Goal: Find specific page/section: Find specific page/section

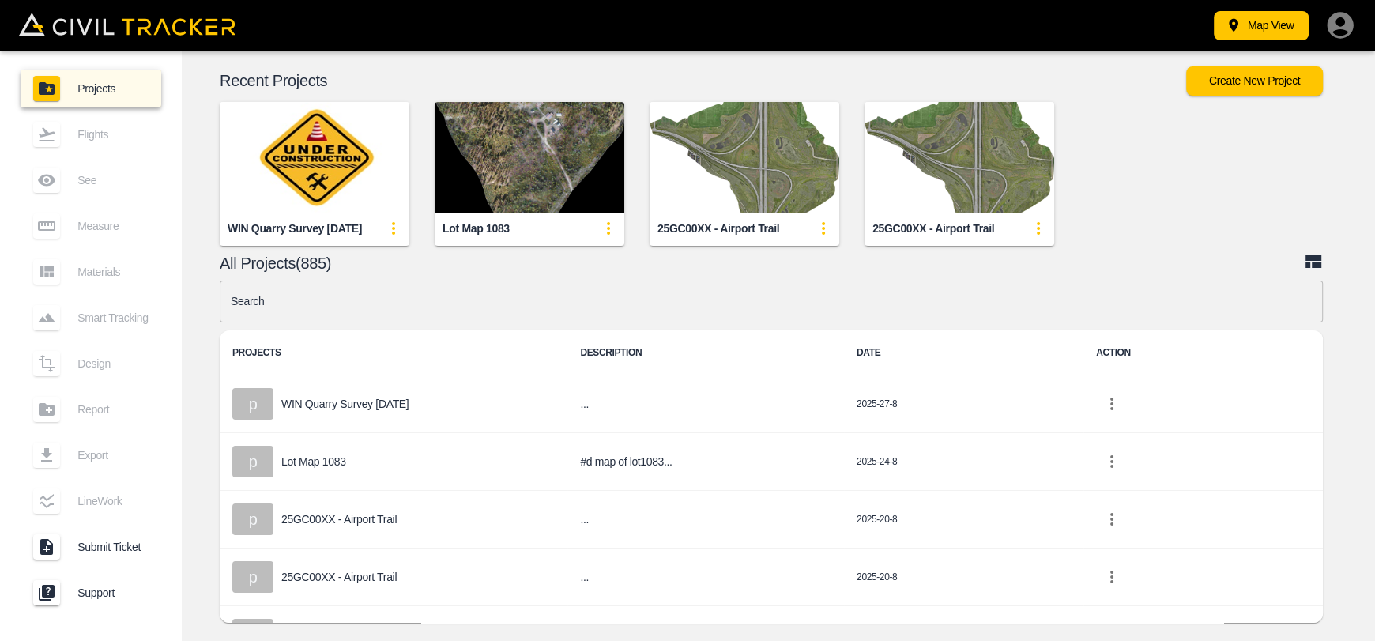
click at [313, 147] on img "button" at bounding box center [315, 157] width 190 height 111
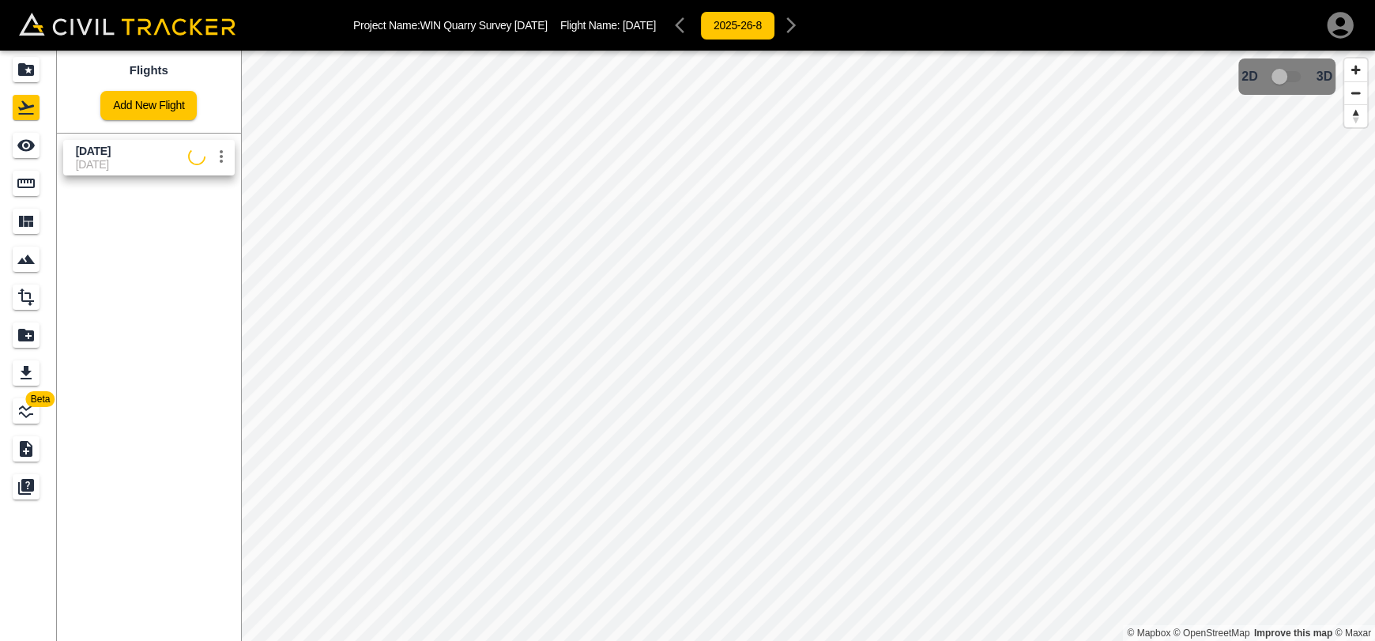
click at [113, 158] on span "[DATE]" at bounding box center [132, 164] width 112 height 13
drag, startPoint x: 25, startPoint y: 154, endPoint x: 64, endPoint y: 154, distance: 38.7
click at [25, 154] on div "See" at bounding box center [26, 145] width 27 height 25
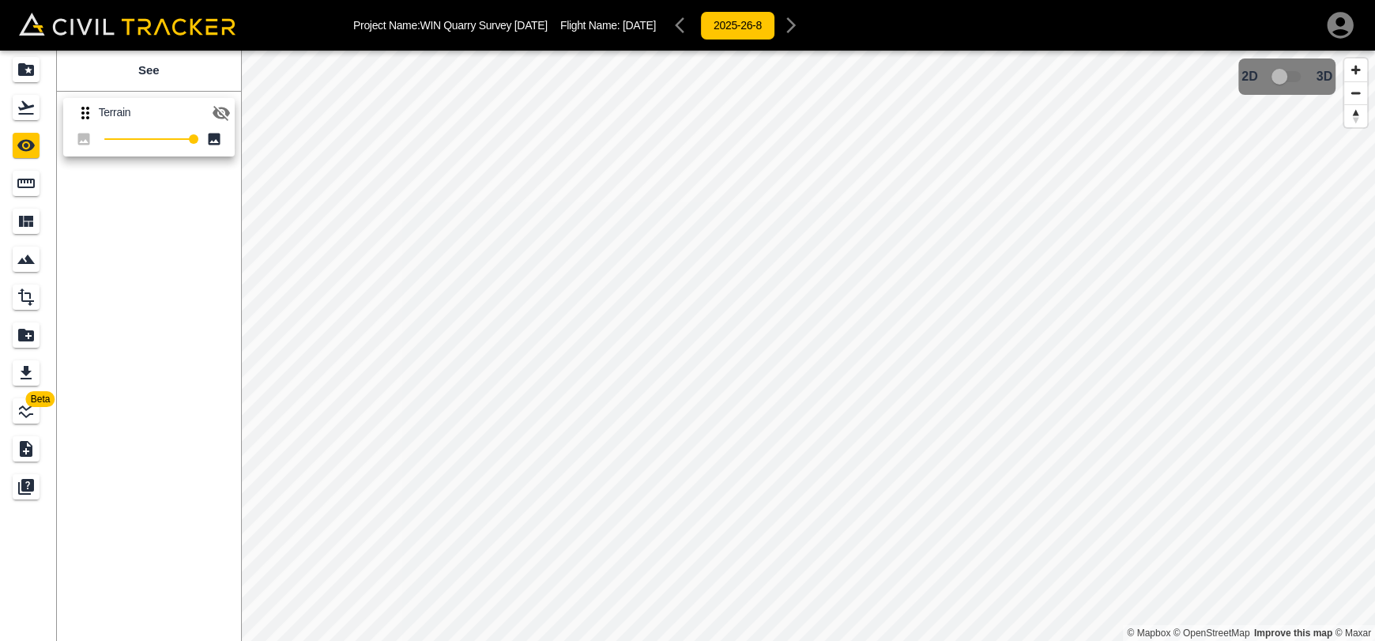
click at [213, 119] on icon "button" at bounding box center [221, 113] width 19 height 19
click at [33, 119] on div "Flights" at bounding box center [26, 107] width 27 height 25
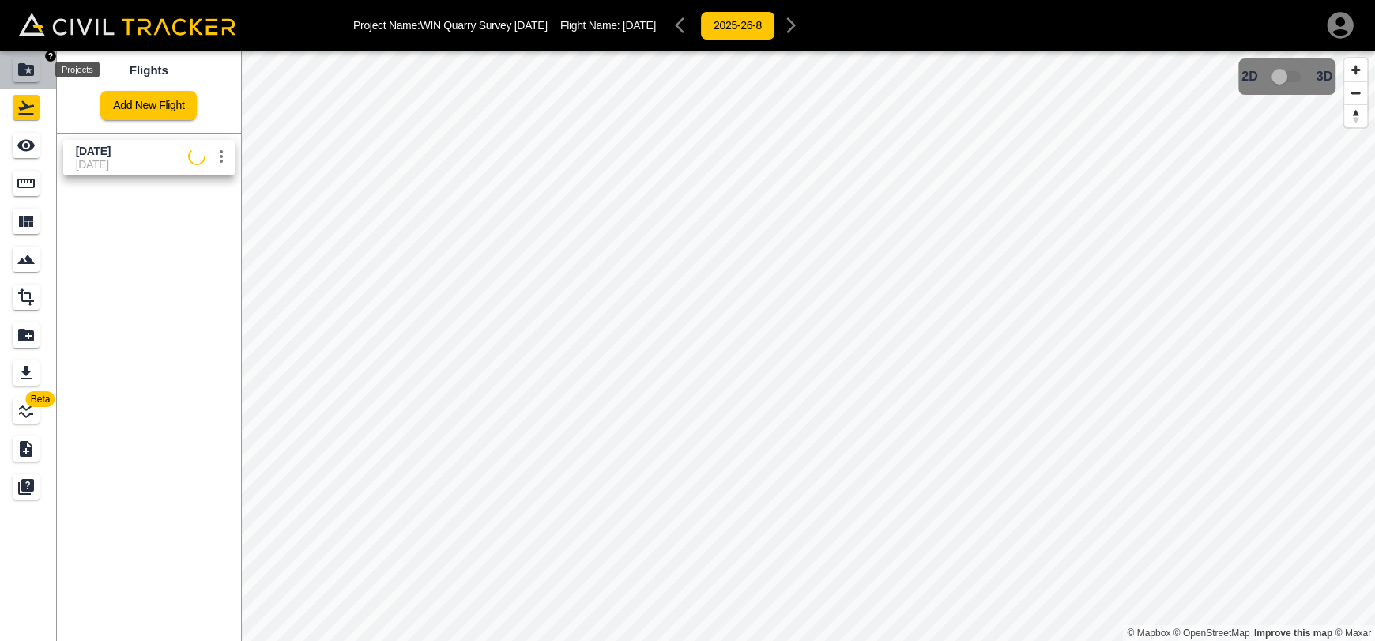
click at [33, 67] on icon "Projects" at bounding box center [26, 69] width 16 height 13
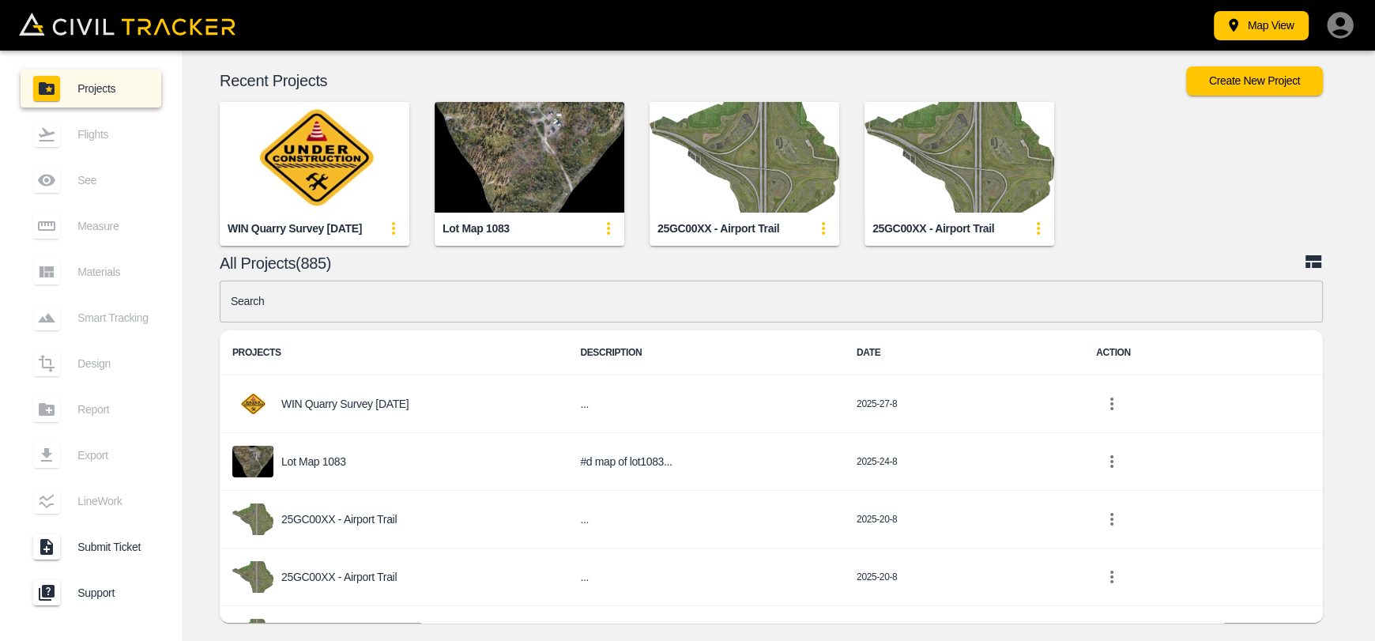
click at [312, 161] on img "button" at bounding box center [315, 157] width 190 height 111
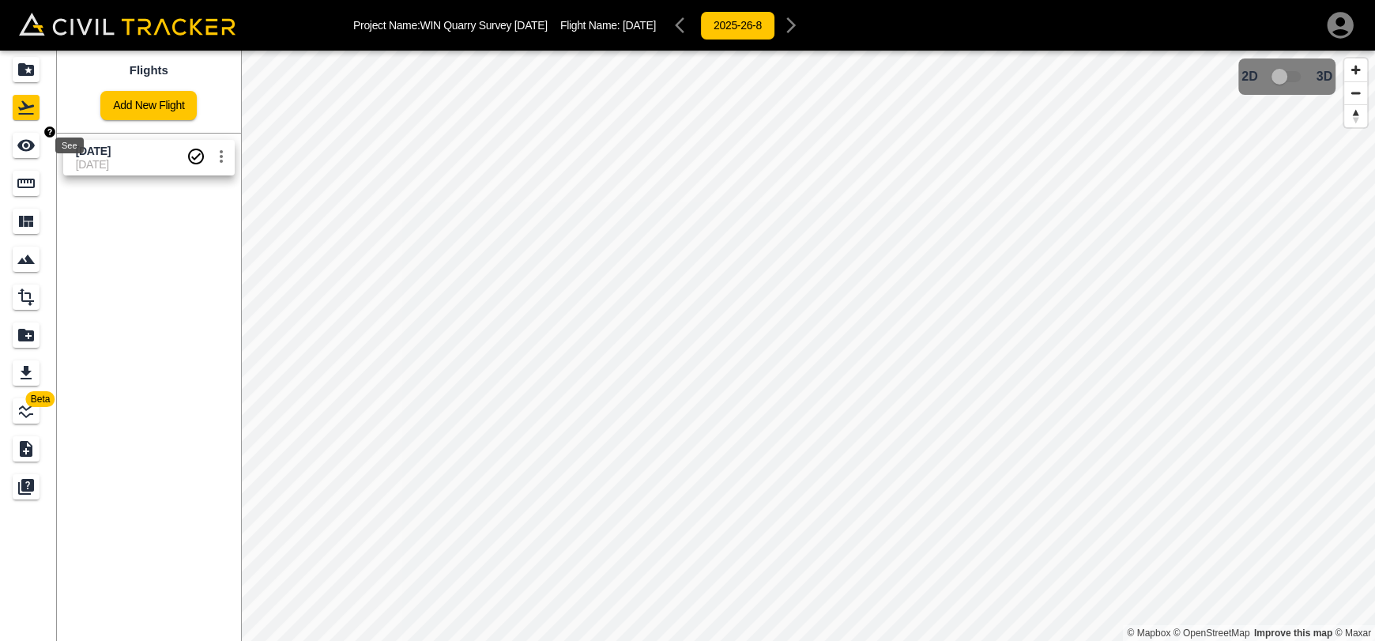
drag, startPoint x: 39, startPoint y: 145, endPoint x: 75, endPoint y: 141, distance: 36.6
click at [39, 145] on div "See" at bounding box center [26, 145] width 27 height 25
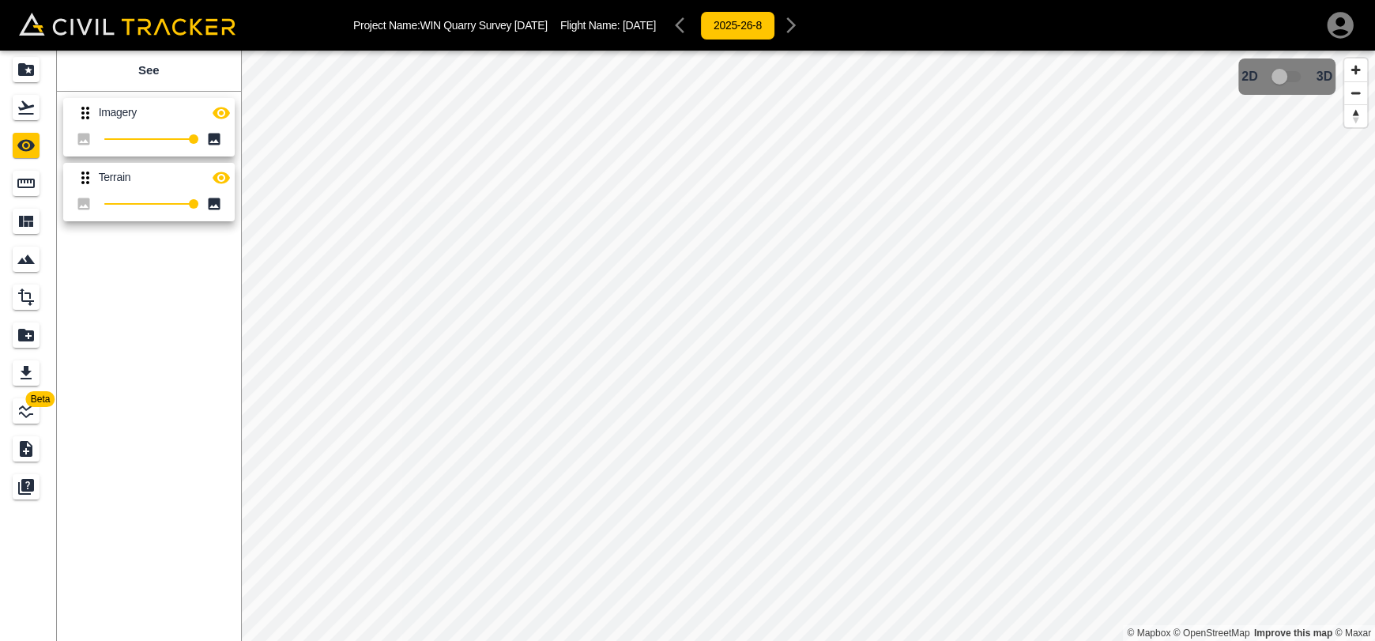
click at [224, 116] on icon "button" at bounding box center [221, 113] width 17 height 12
click at [15, 114] on div "Flights" at bounding box center [26, 107] width 27 height 25
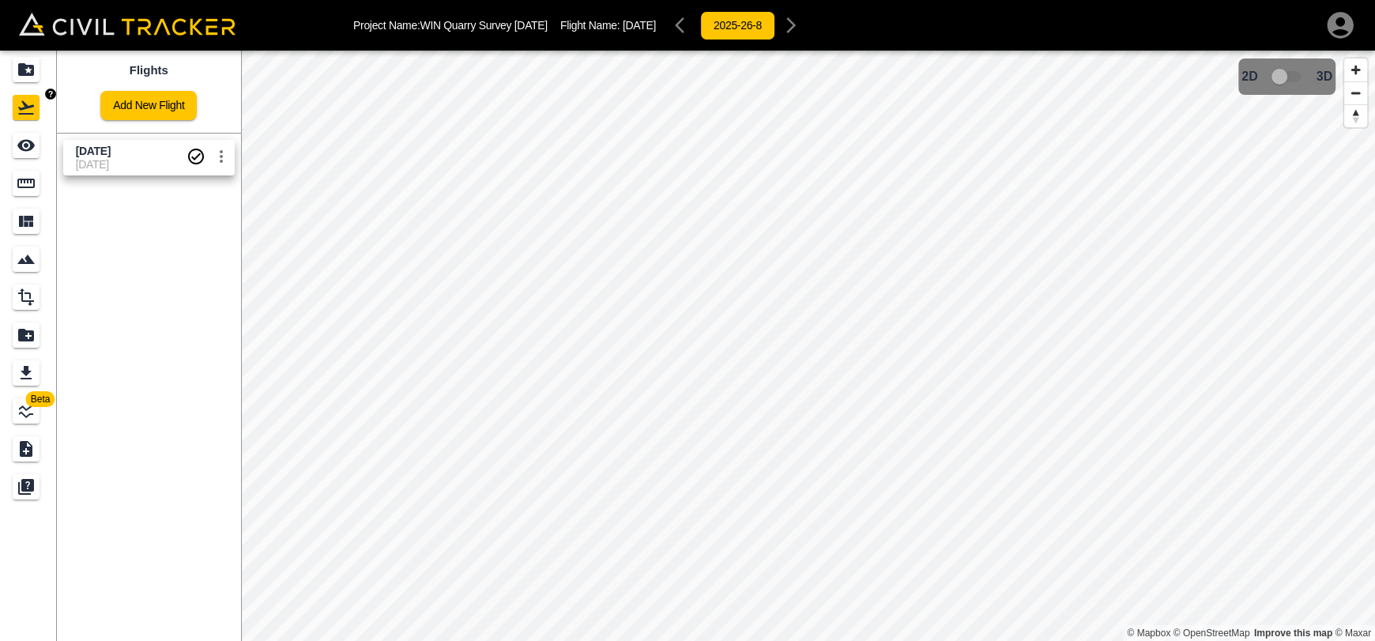
click at [28, 67] on icon "Projects" at bounding box center [26, 69] width 19 height 19
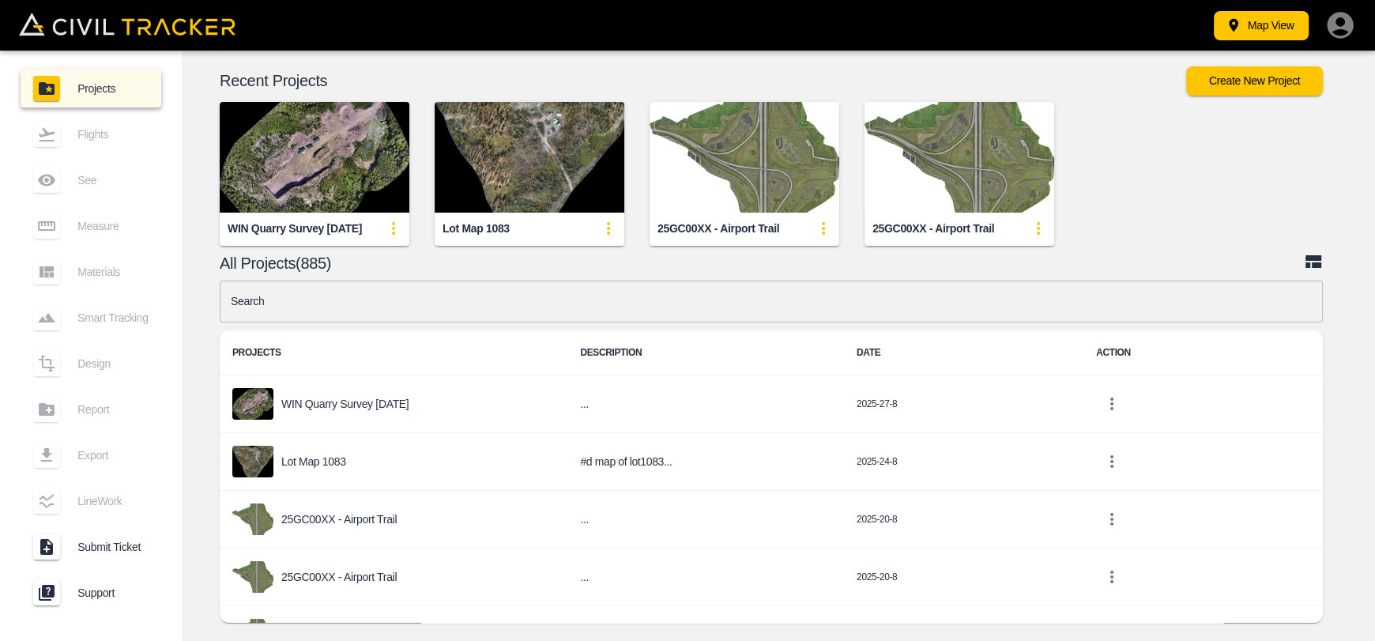
click at [679, 306] on input "text" at bounding box center [772, 302] width 1104 height 42
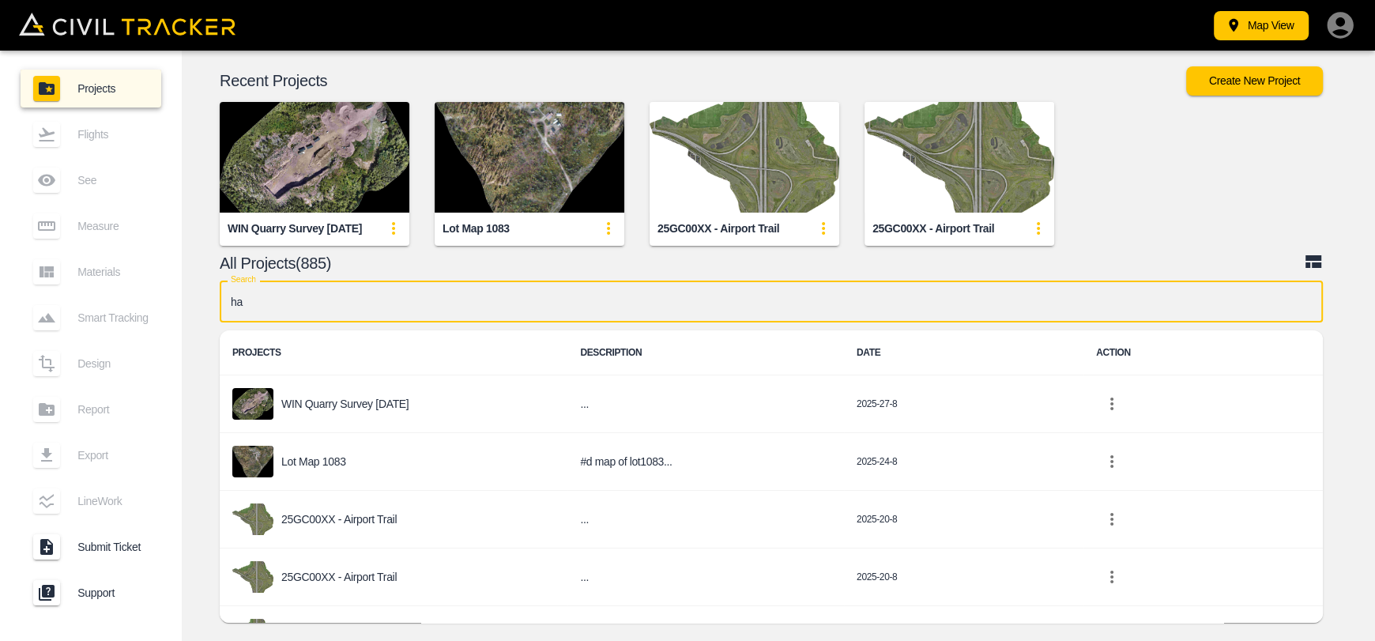
type input "ham"
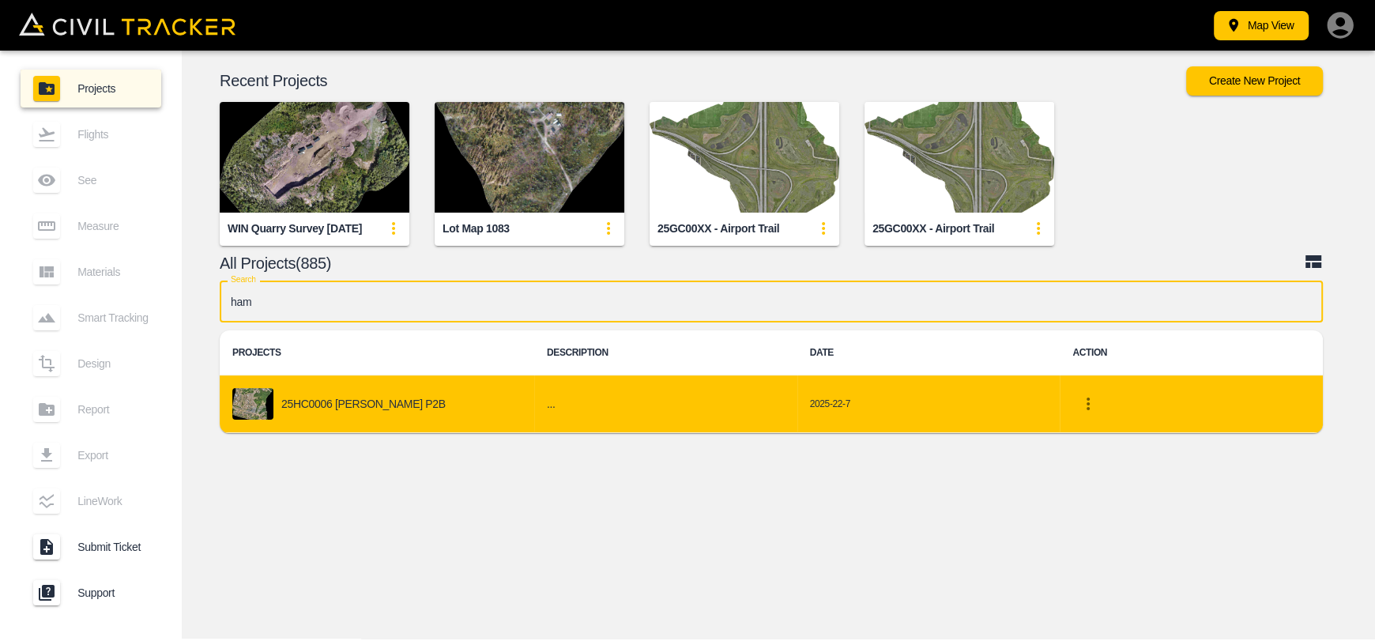
click at [349, 411] on div "25HC0006 [PERSON_NAME] P2B" at bounding box center [376, 404] width 289 height 32
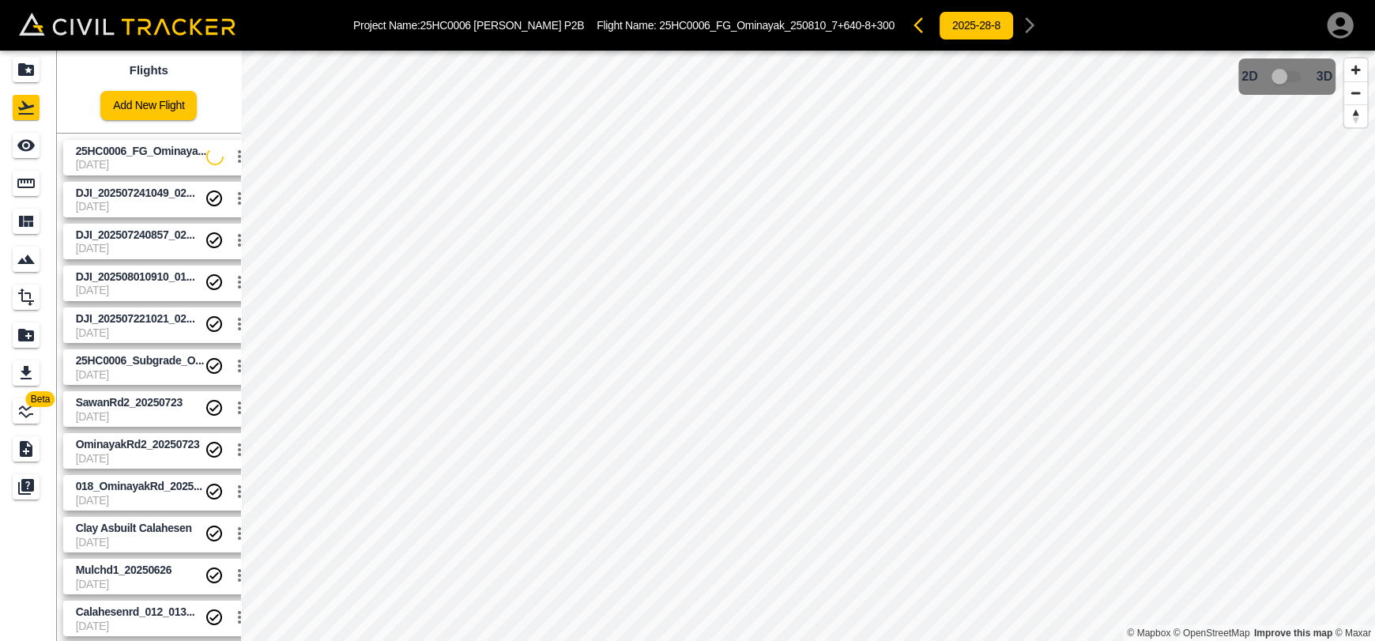
drag, startPoint x: 138, startPoint y: 158, endPoint x: 108, endPoint y: 157, distance: 30.9
click at [138, 157] on div "25HC0006_FG_Ominaya... [DATE]" at bounding box center [141, 158] width 131 height 28
drag, startPoint x: 30, startPoint y: 141, endPoint x: 42, endPoint y: 142, distance: 11.9
click at [30, 141] on icon "See" at bounding box center [25, 146] width 17 height 12
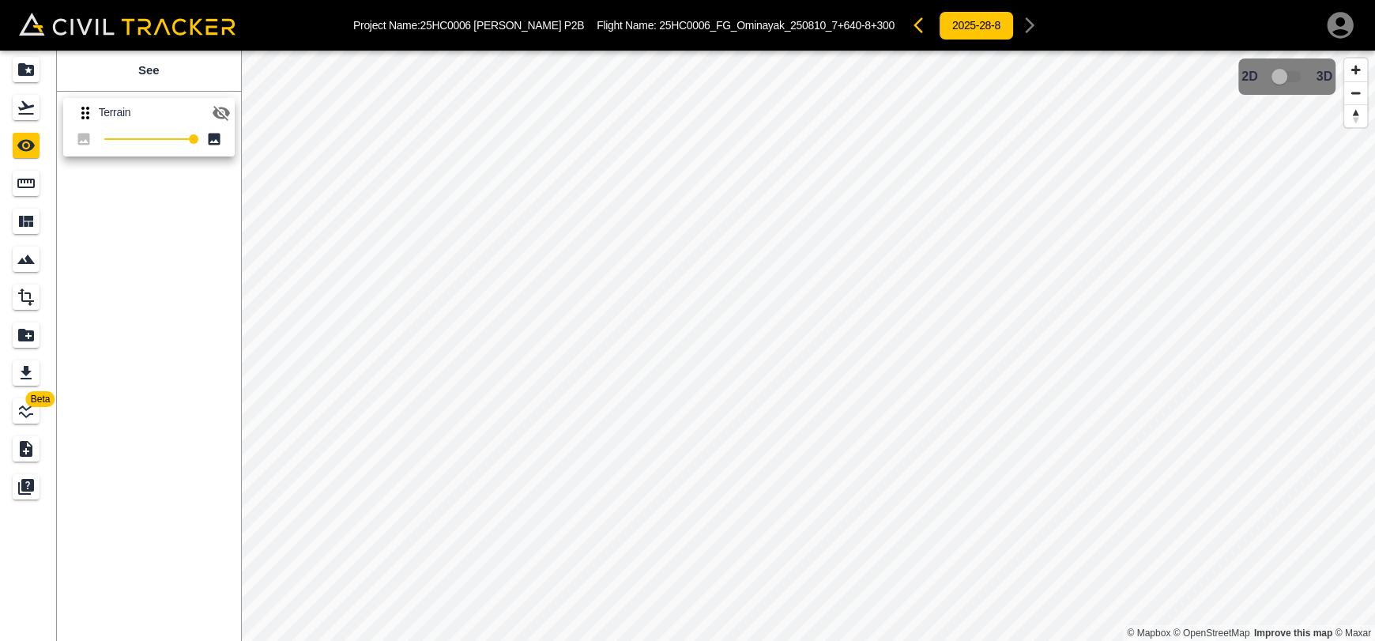
click at [181, 209] on div "See Terrain 100" at bounding box center [149, 346] width 184 height 591
click at [214, 110] on icon "button" at bounding box center [221, 113] width 17 height 15
click at [14, 112] on div "Flights" at bounding box center [26, 107] width 27 height 25
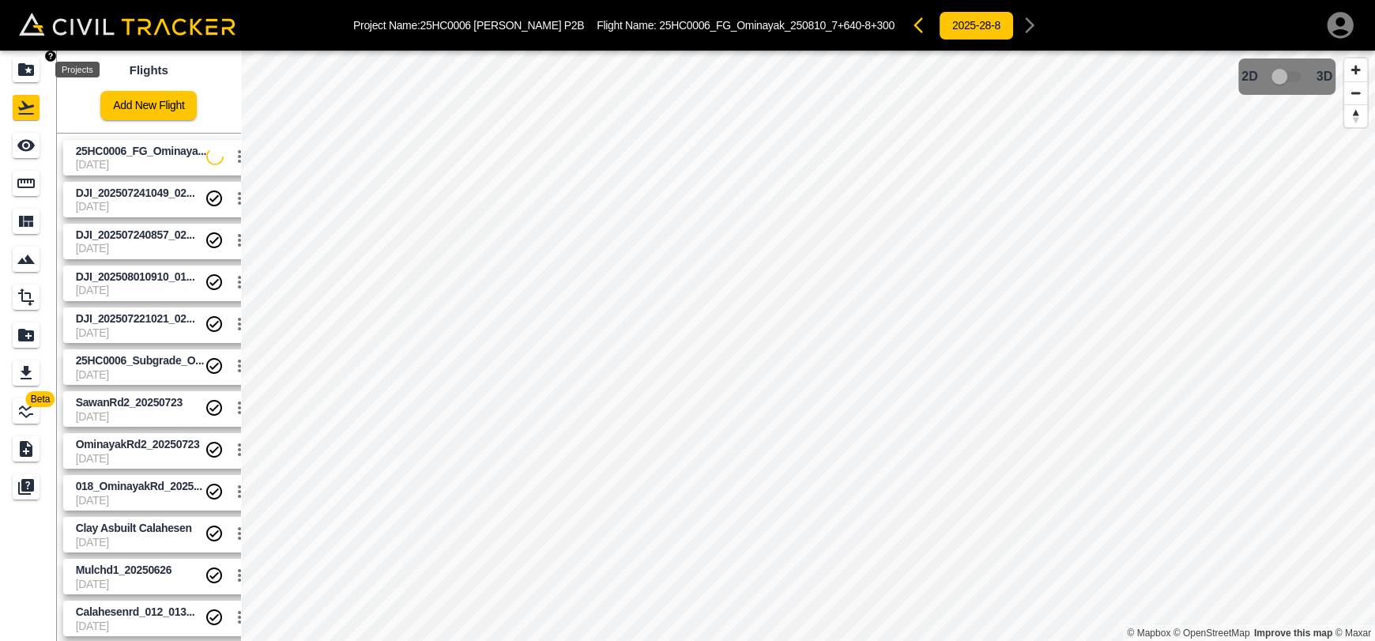
click at [25, 67] on icon "Projects" at bounding box center [26, 69] width 16 height 13
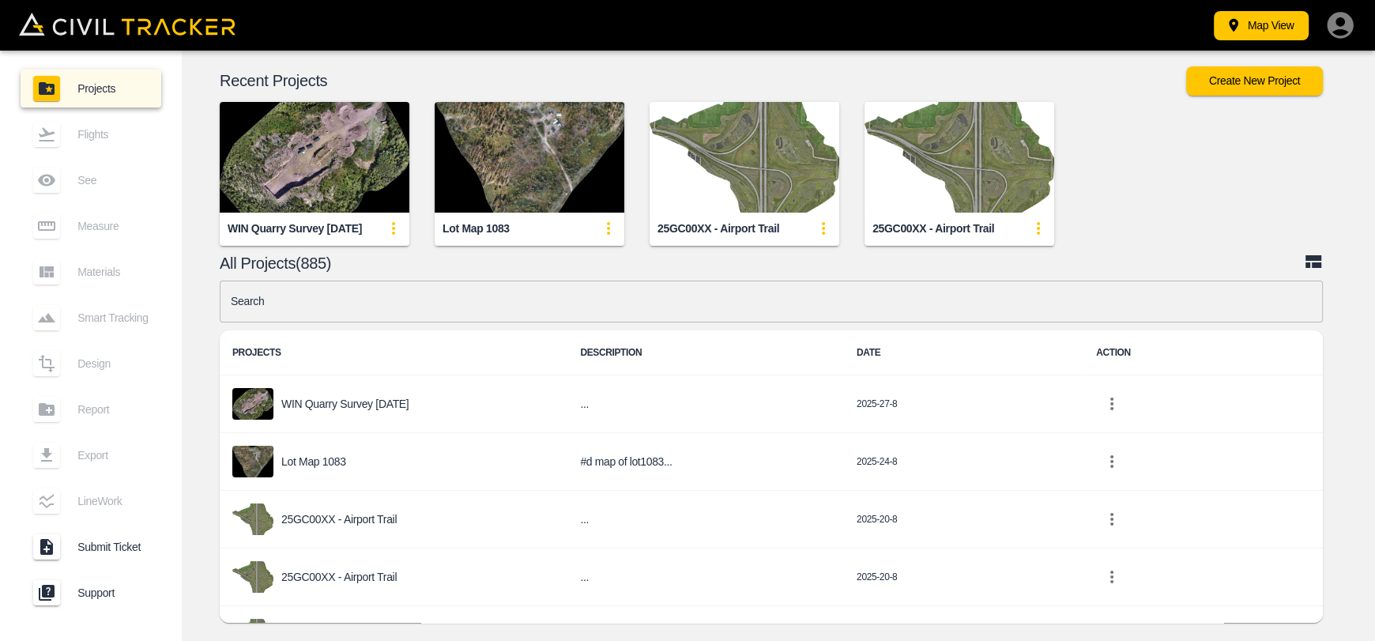
click at [489, 316] on input "text" at bounding box center [772, 302] width 1104 height 42
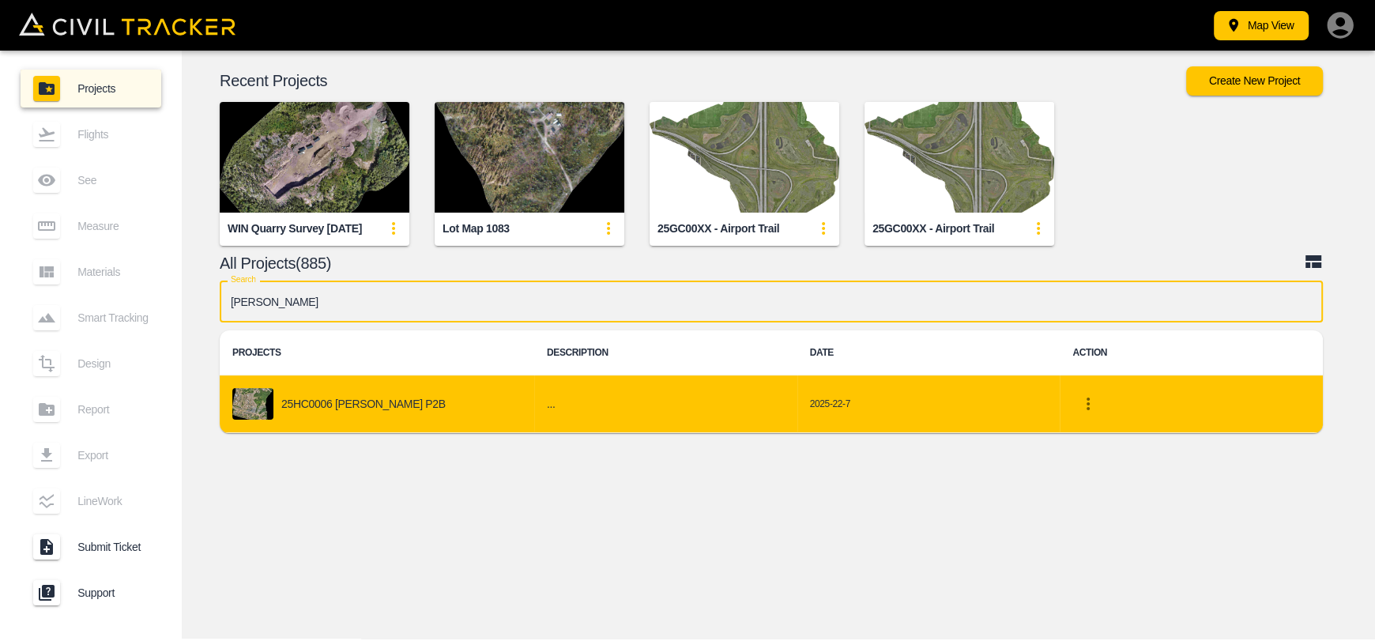
type input "[PERSON_NAME]"
click at [387, 400] on p "25HC0006 [PERSON_NAME] P2B" at bounding box center [363, 404] width 164 height 13
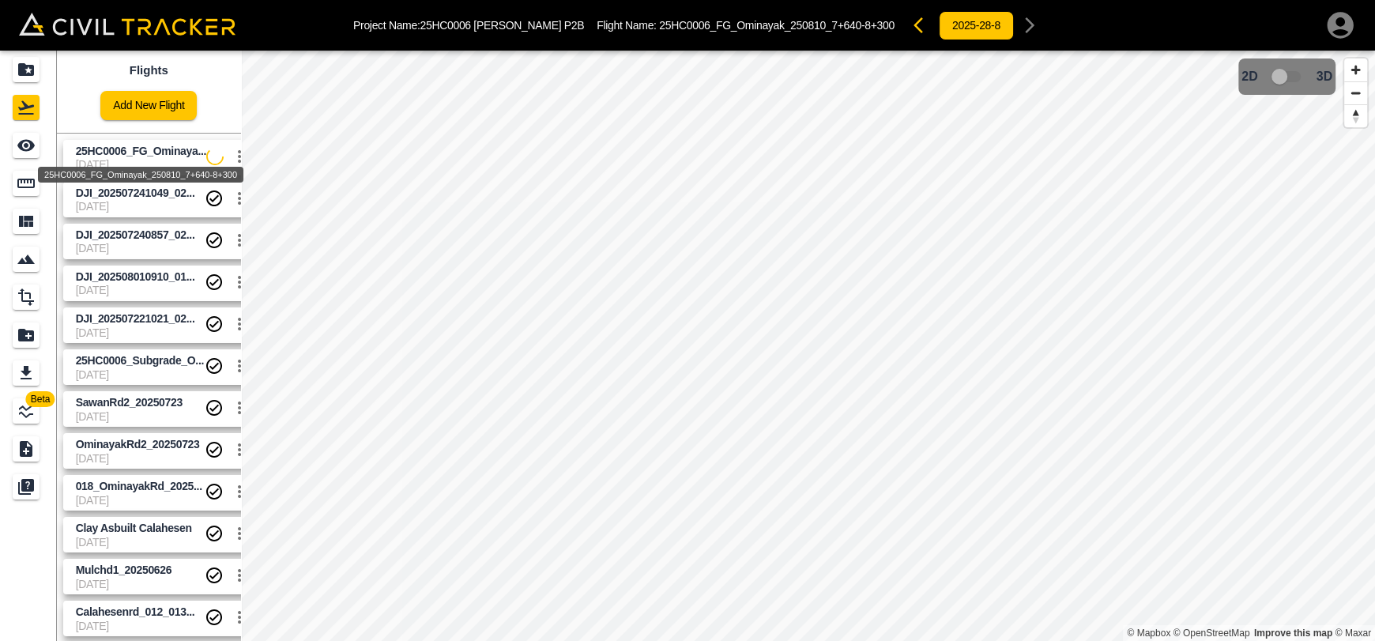
click at [144, 156] on div "25HC0006_FG_Ominayak_250810_7+640-8+300" at bounding box center [140, 170] width 209 height 28
click at [38, 148] on div "See" at bounding box center [26, 145] width 27 height 25
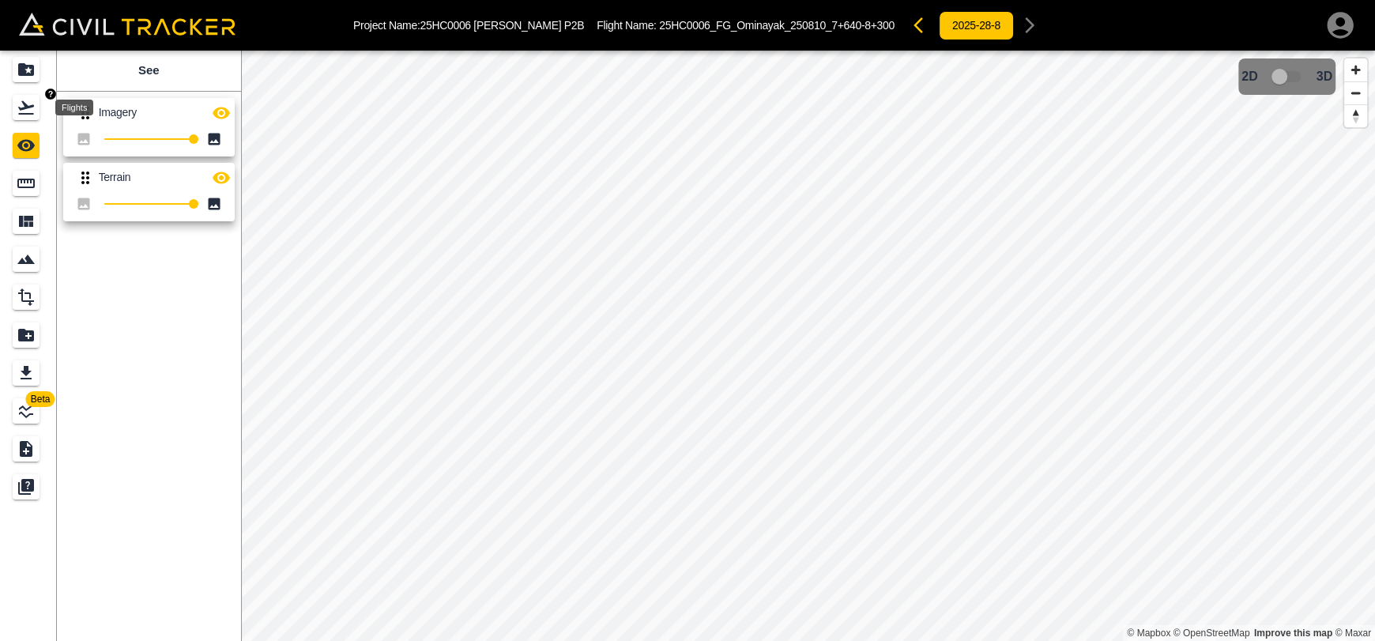
click at [17, 107] on icon "Flights" at bounding box center [26, 107] width 19 height 19
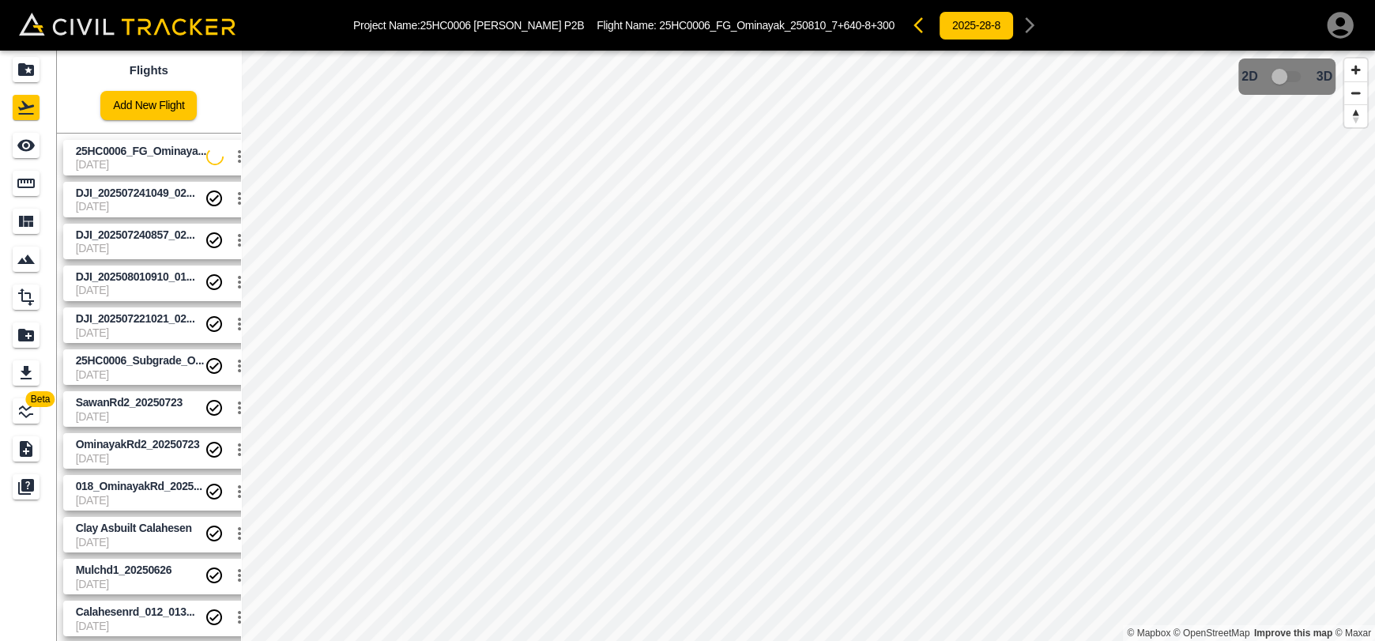
click at [137, 168] on span "[DATE]" at bounding box center [141, 164] width 131 height 13
click at [35, 168] on link at bounding box center [28, 183] width 57 height 38
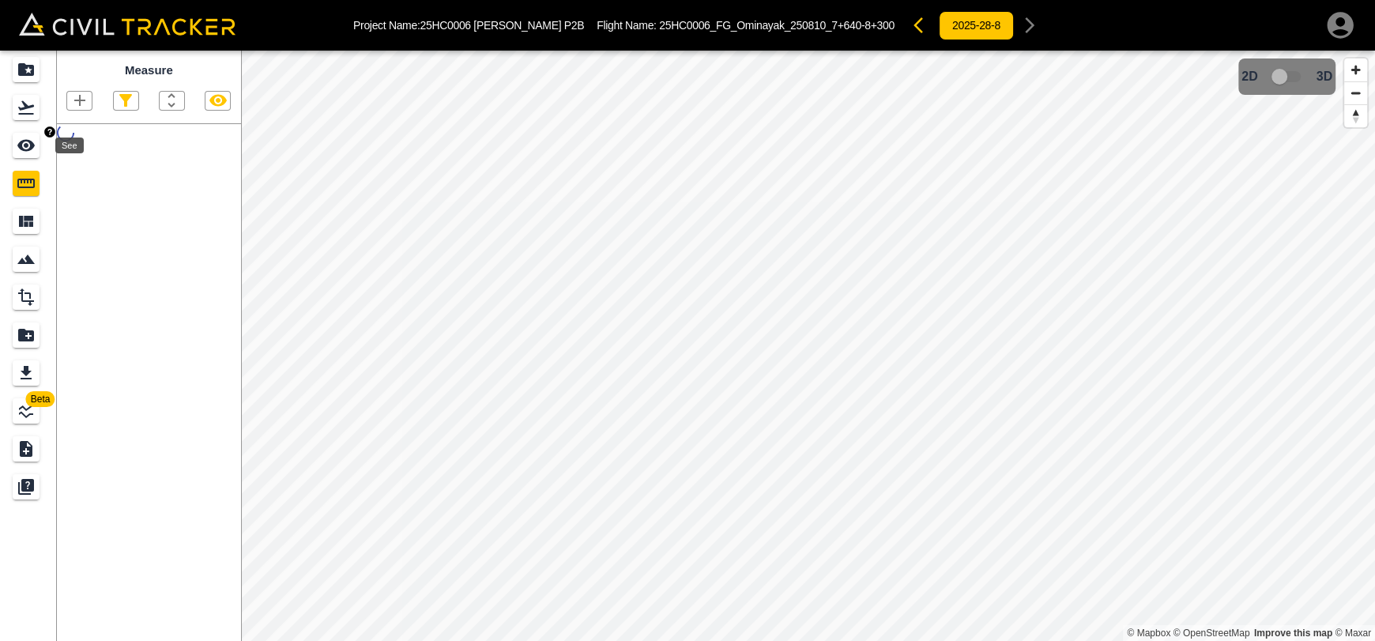
click at [37, 151] on div "See" at bounding box center [26, 145] width 27 height 25
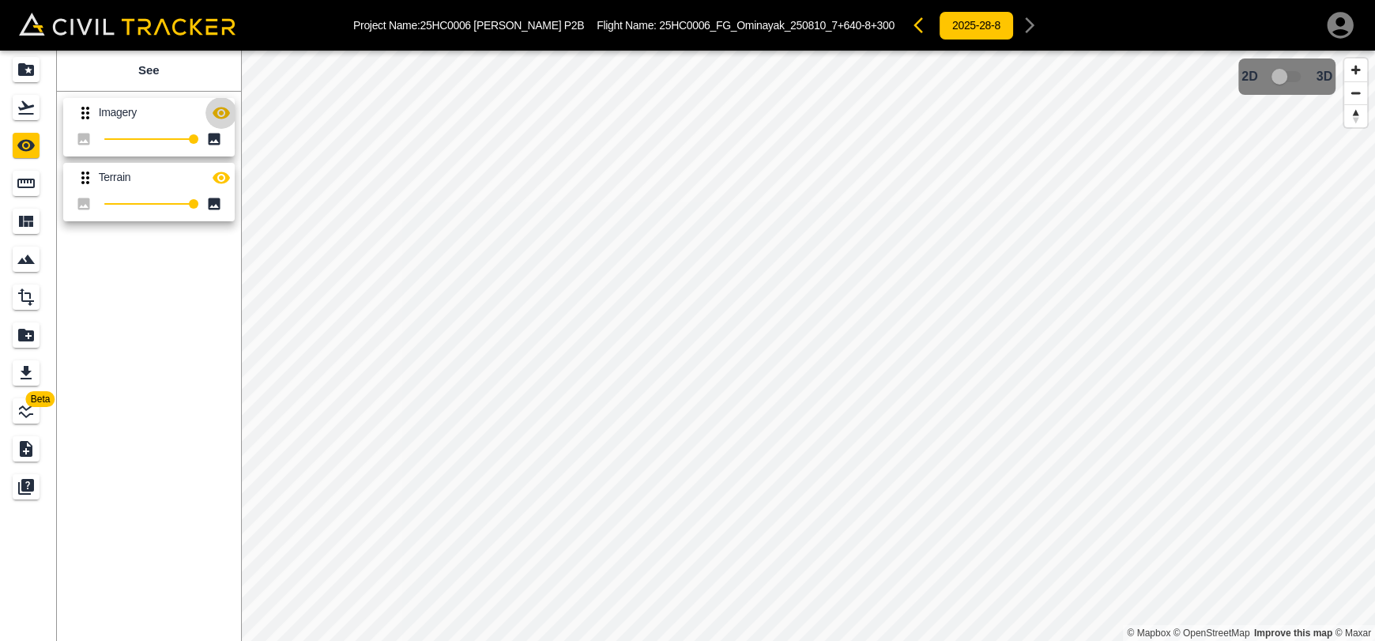
click at [220, 117] on icon "button" at bounding box center [221, 113] width 17 height 12
click at [220, 117] on icon "button" at bounding box center [221, 113] width 17 height 15
click at [15, 109] on div "Flights" at bounding box center [26, 107] width 27 height 25
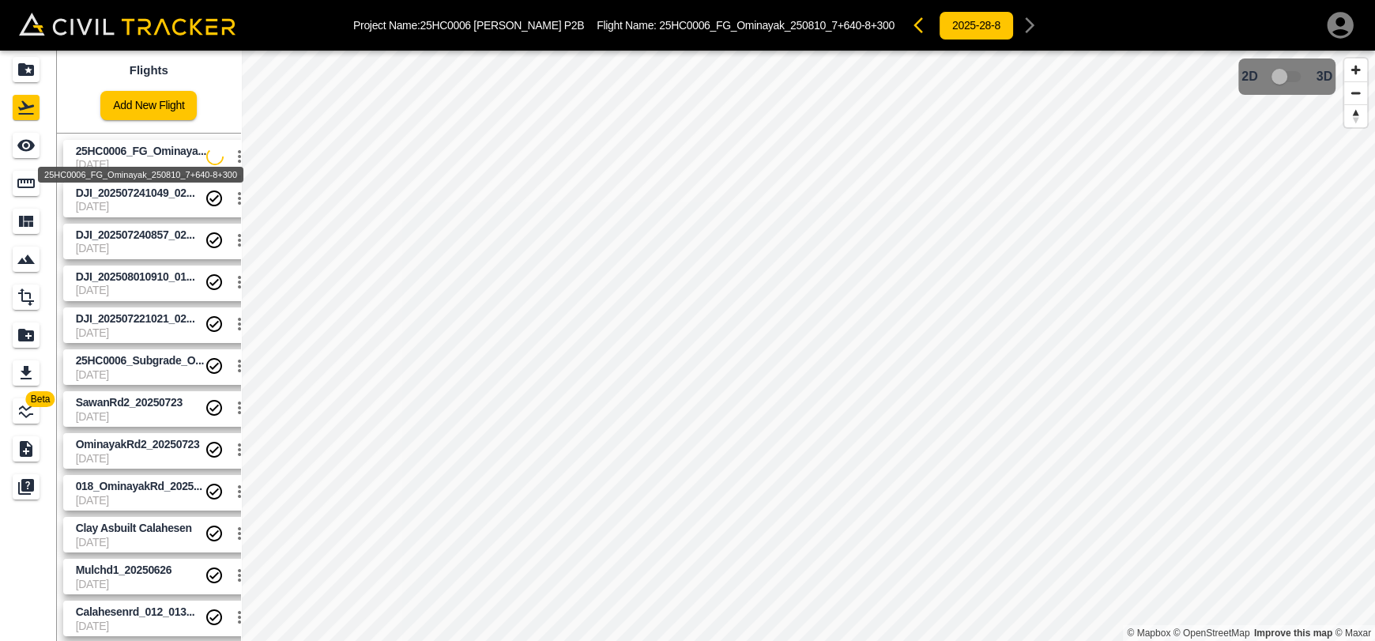
click at [145, 160] on div "25HC0006_FG_Ominayak_250810_7+640-8+300" at bounding box center [140, 170] width 209 height 28
click at [19, 147] on icon "See" at bounding box center [25, 146] width 17 height 12
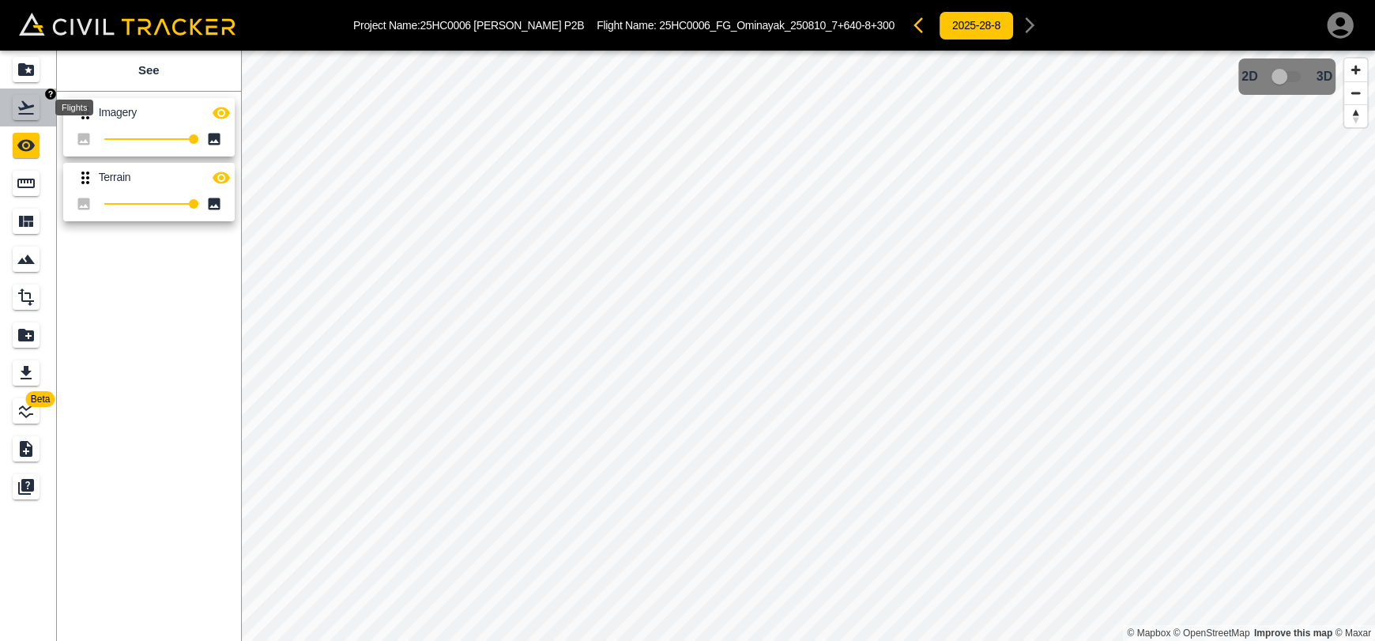
click at [27, 110] on icon "Flights" at bounding box center [26, 107] width 19 height 19
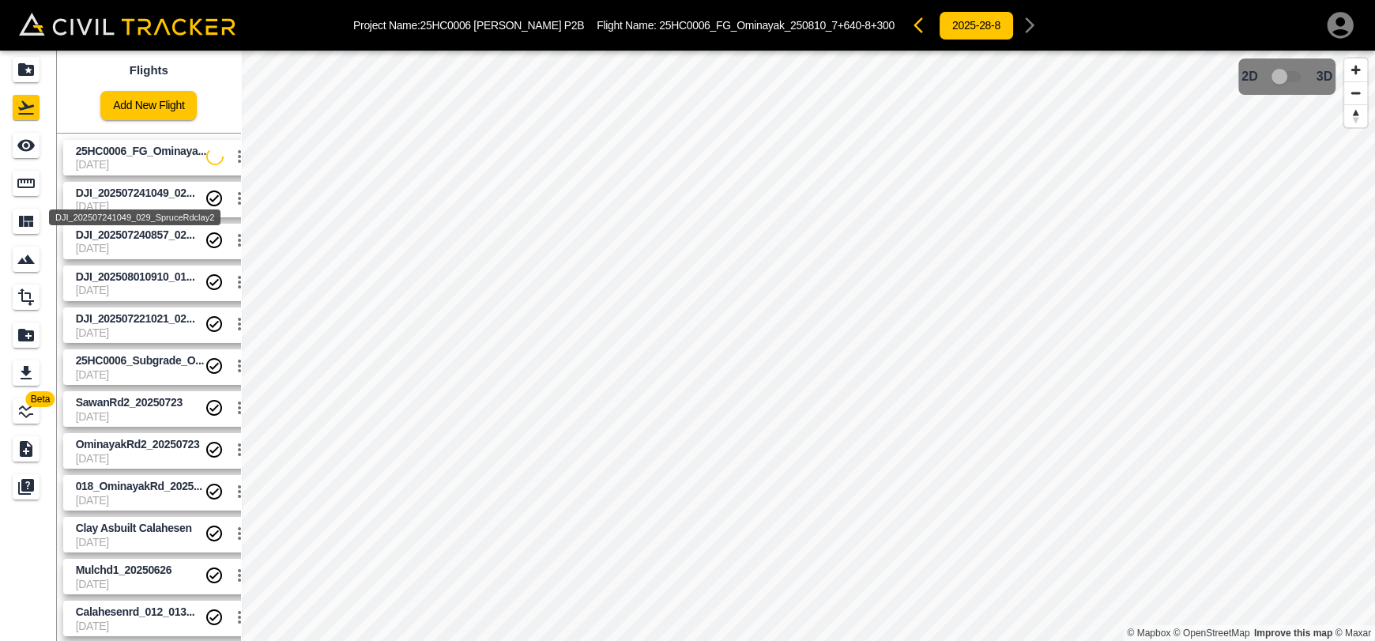
click at [100, 208] on div "DJI_202507241049_029_SpruceRdclay2" at bounding box center [134, 212] width 175 height 28
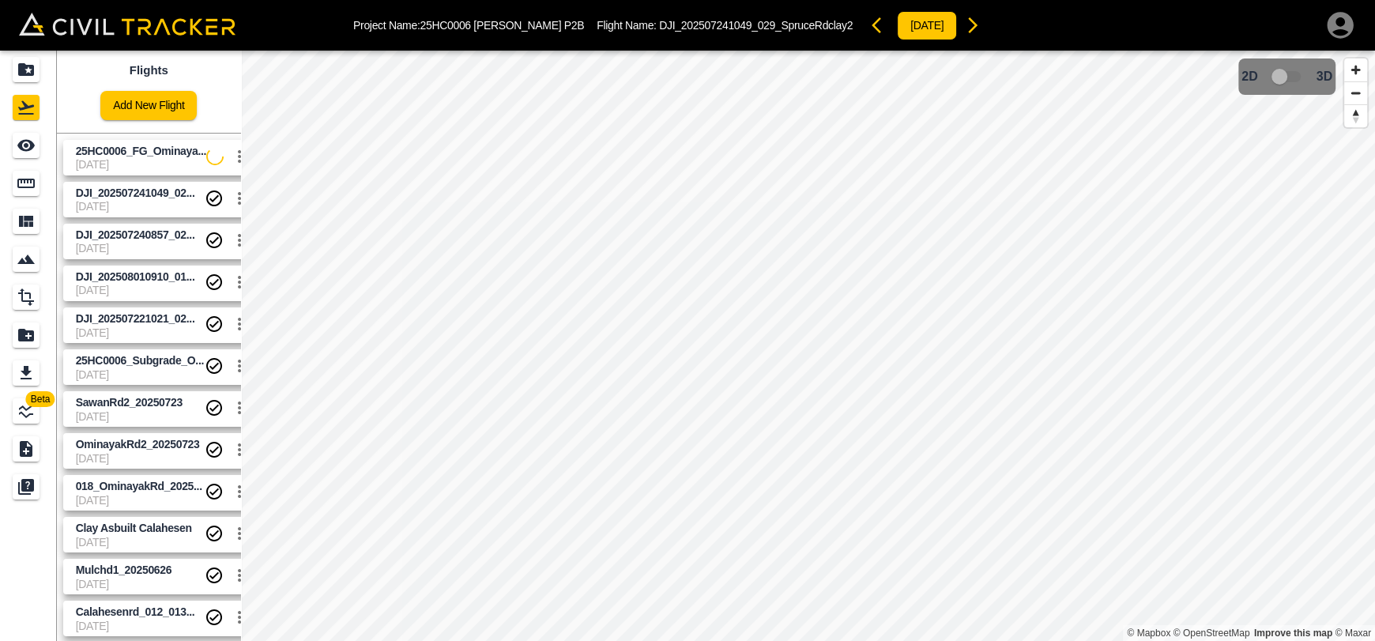
drag, startPoint x: 105, startPoint y: 169, endPoint x: 46, endPoint y: 111, distance: 82.7
click at [105, 168] on span "[DATE]" at bounding box center [141, 164] width 131 height 13
click at [22, 67] on icon "Projects" at bounding box center [26, 69] width 16 height 13
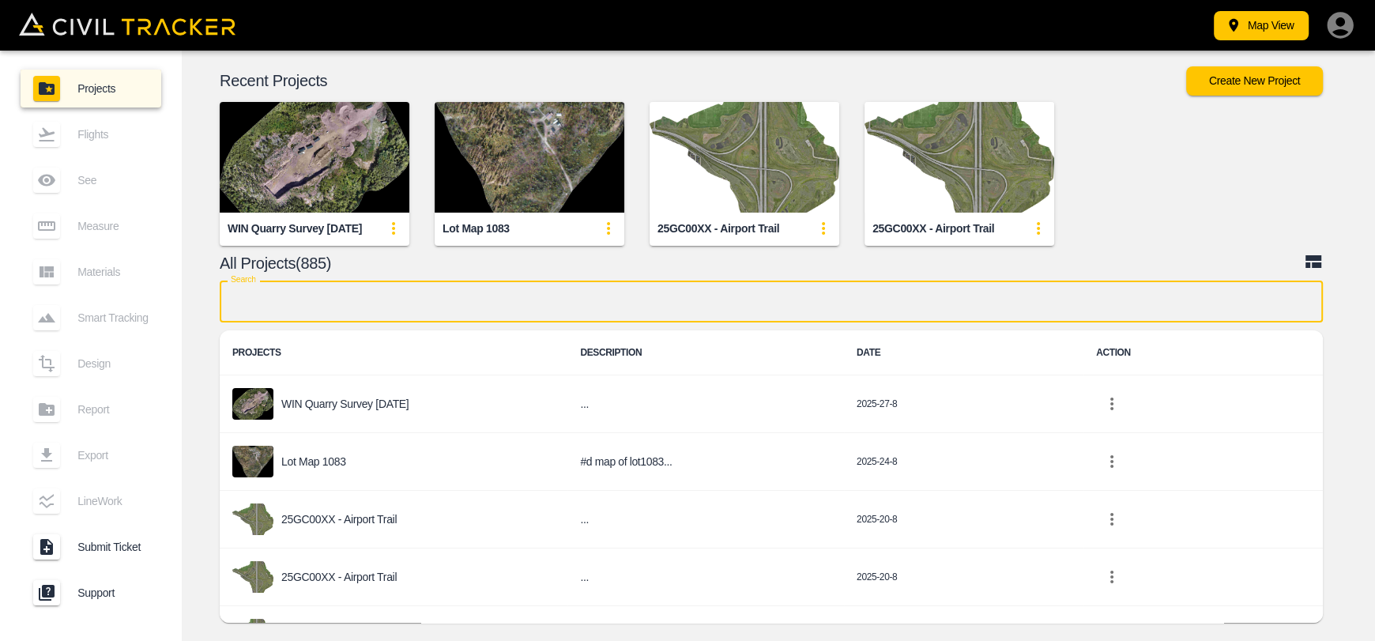
click at [417, 300] on input "text" at bounding box center [772, 302] width 1104 height 42
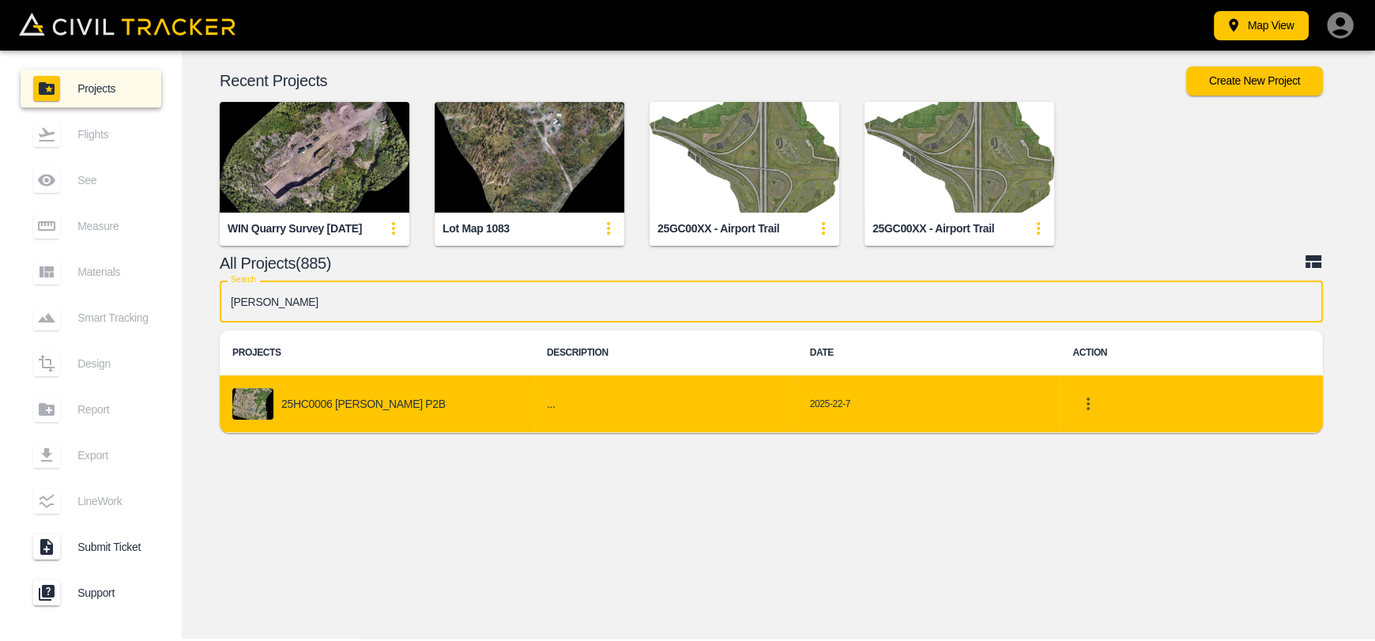
type input "[PERSON_NAME]"
click at [387, 390] on div "25HC0006 [PERSON_NAME] P2B" at bounding box center [376, 404] width 289 height 32
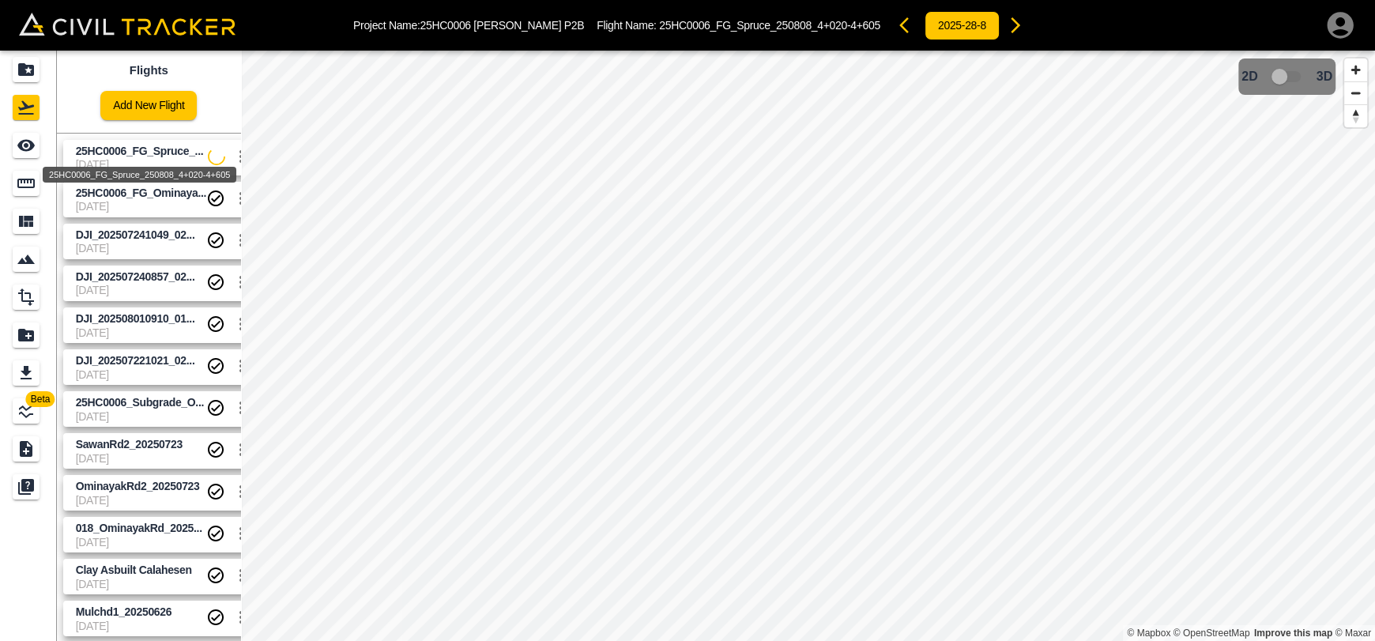
click at [140, 159] on div "25HC0006_FG_Spruce_250808_4+020-4+605" at bounding box center [139, 170] width 197 height 28
click at [40, 144] on div "See" at bounding box center [29, 145] width 32 height 25
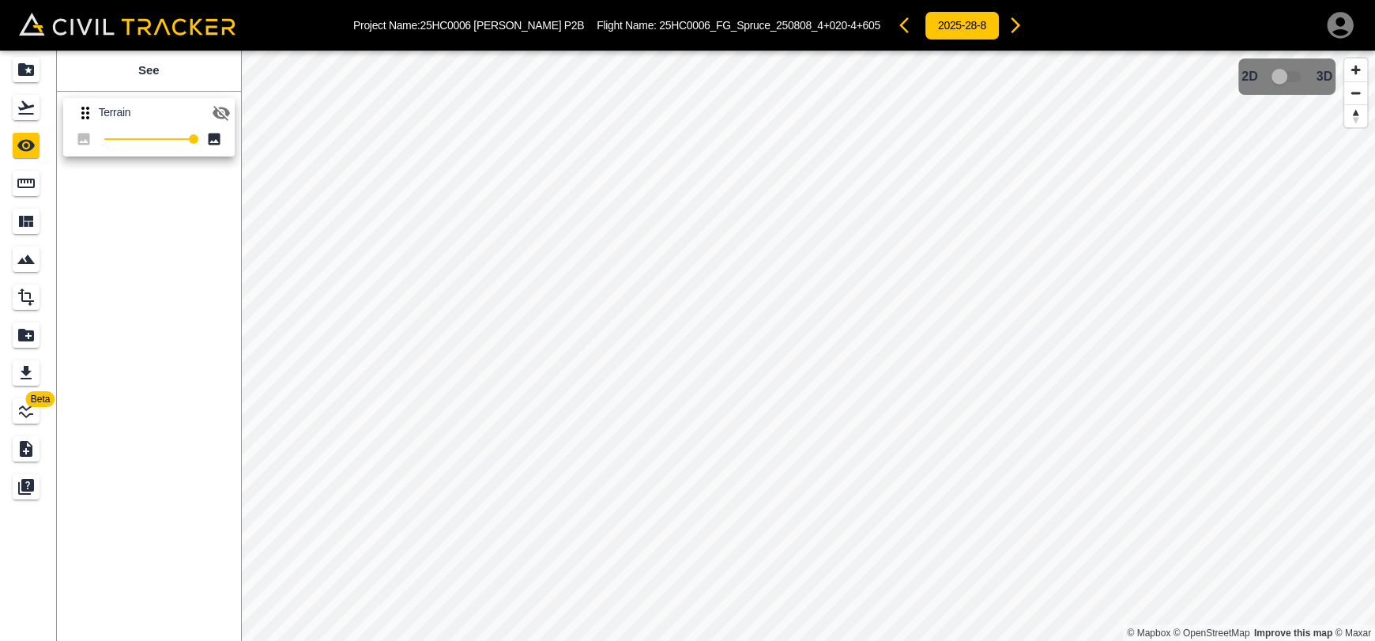
click at [227, 115] on icon "button" at bounding box center [221, 113] width 17 height 15
click at [22, 109] on icon "Flights" at bounding box center [26, 107] width 16 height 13
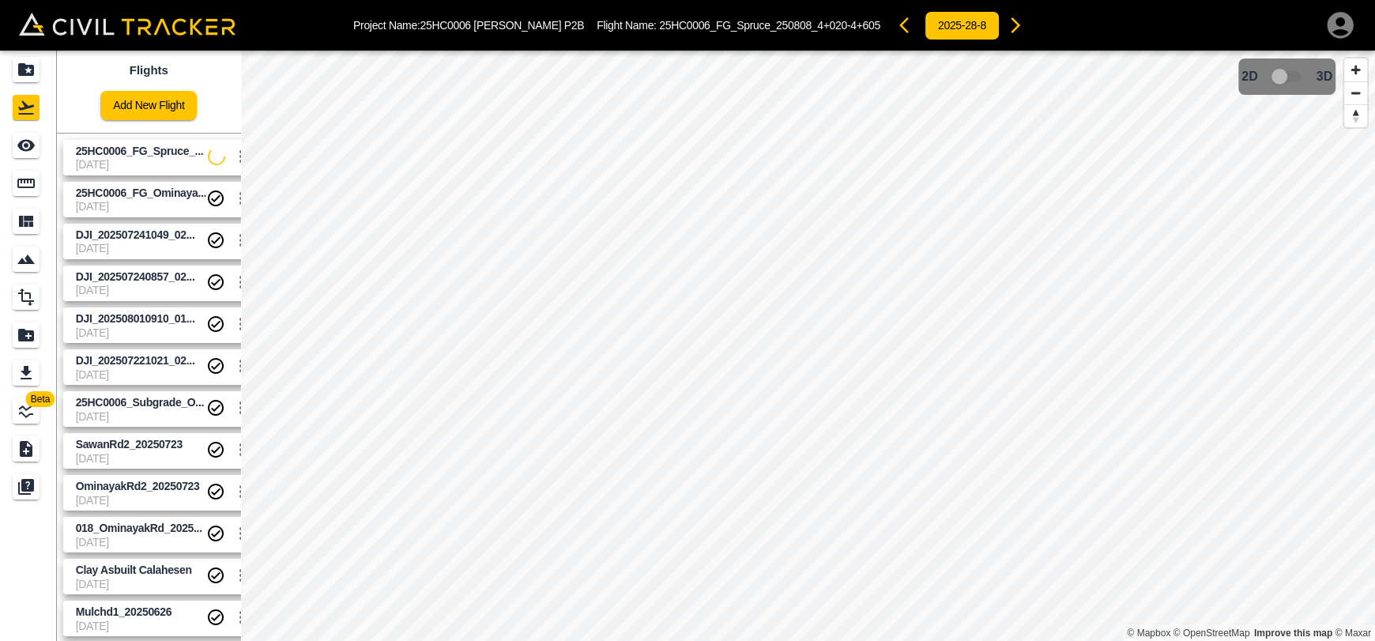
drag, startPoint x: 105, startPoint y: 155, endPoint x: 85, endPoint y: 154, distance: 19.8
click at [105, 154] on span "25HC0006_FG_Spruce_..." at bounding box center [140, 151] width 128 height 13
click at [48, 145] on link at bounding box center [28, 145] width 57 height 38
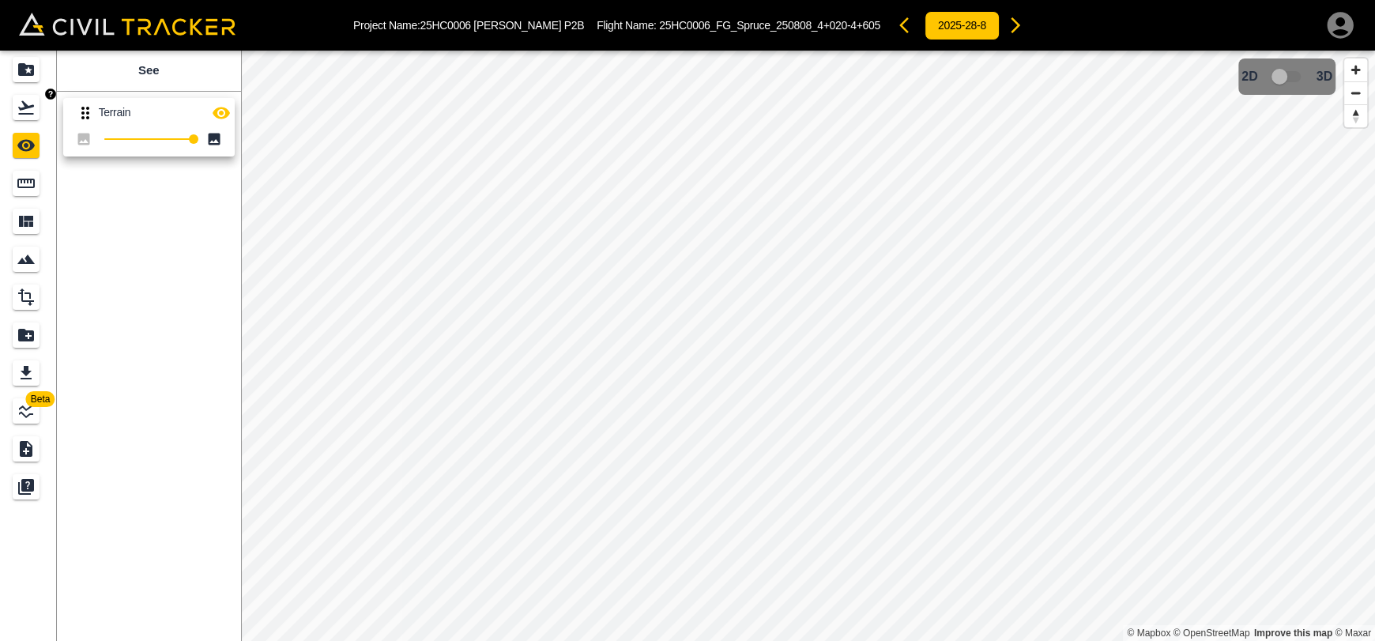
click at [36, 109] on div "Flights" at bounding box center [26, 107] width 27 height 25
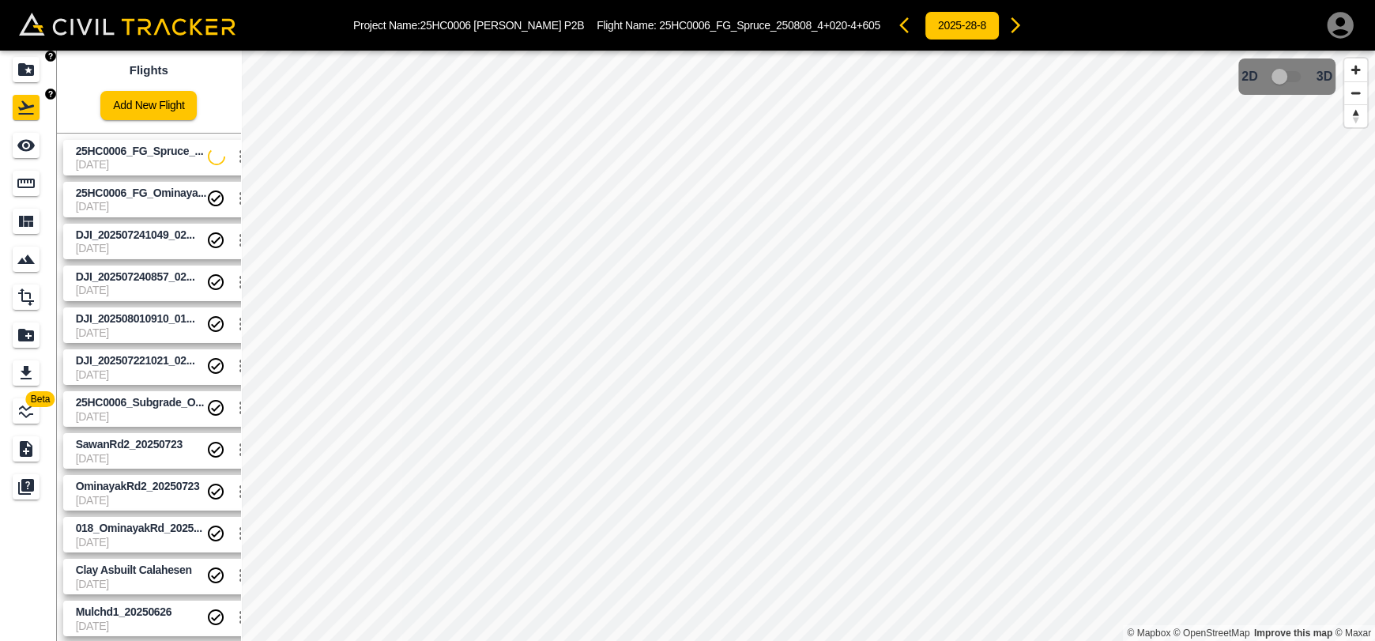
click at [33, 80] on div "Projects" at bounding box center [26, 69] width 27 height 25
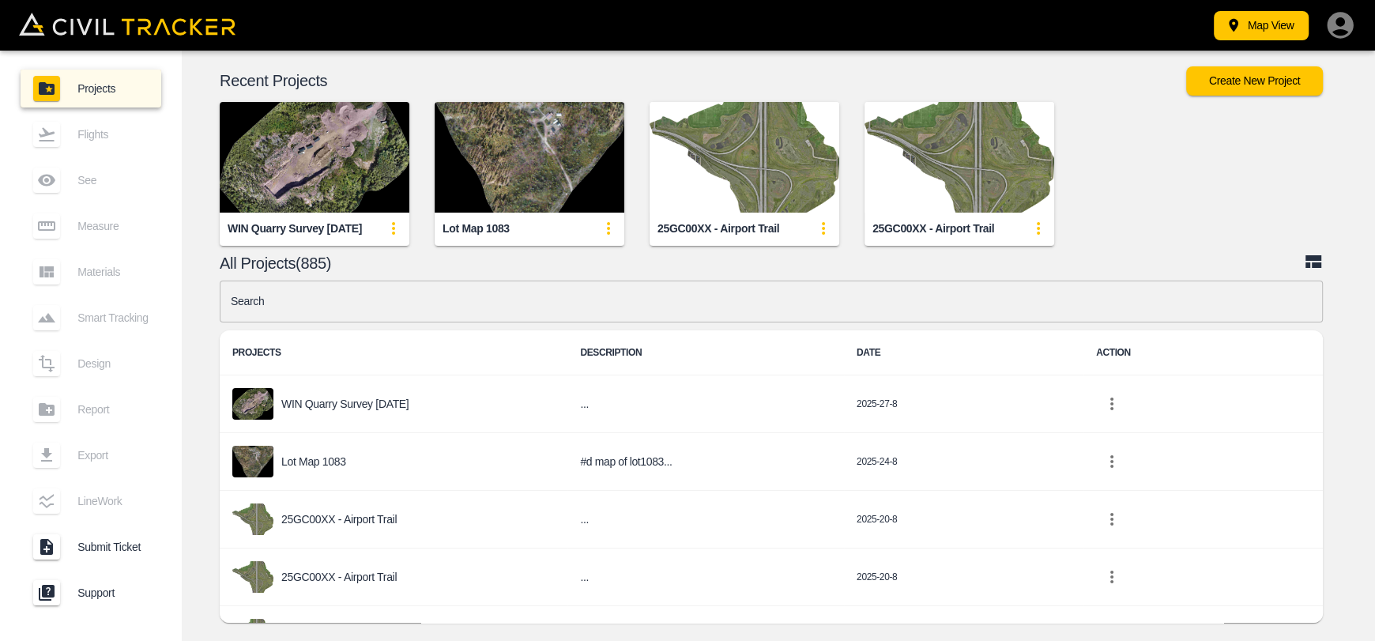
click at [320, 303] on input "text" at bounding box center [772, 302] width 1104 height 42
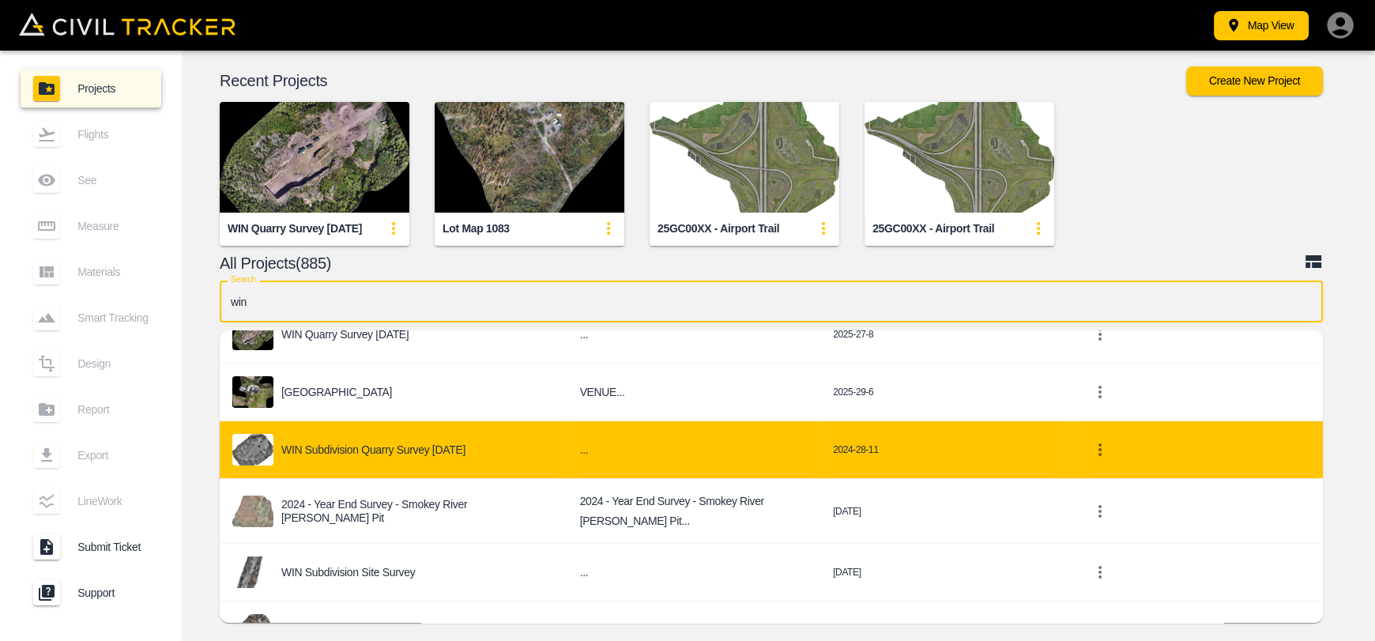
scroll to position [78, 0]
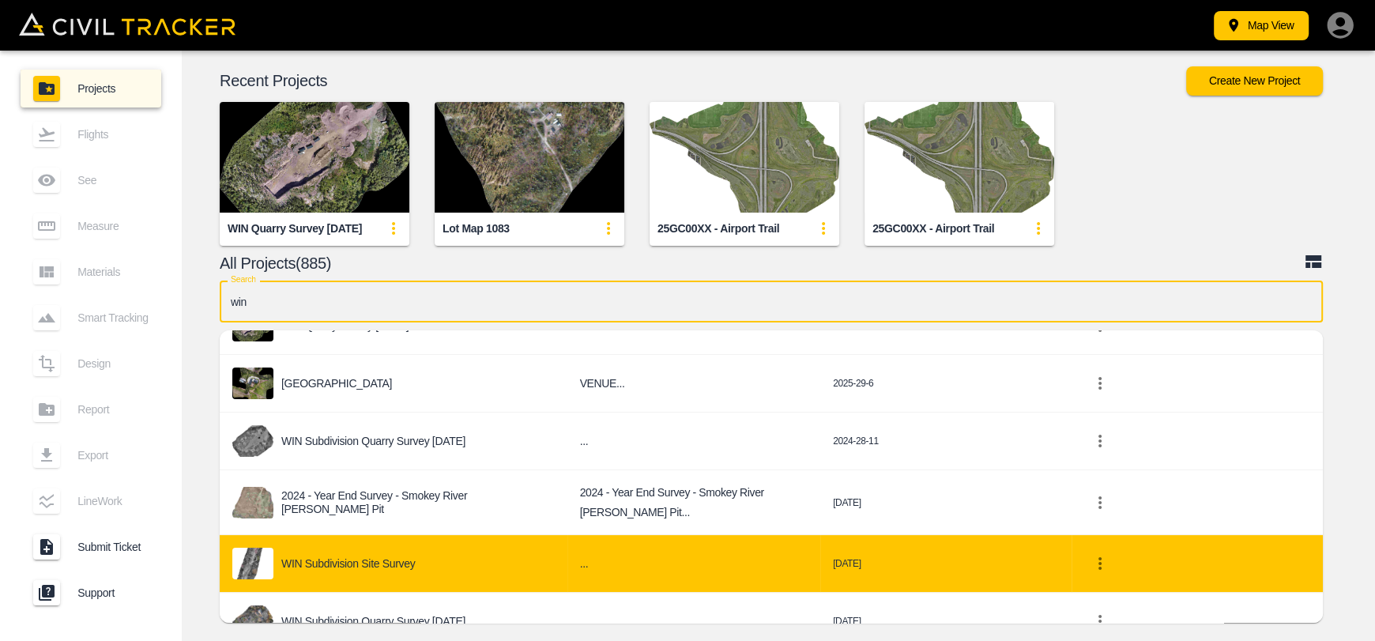
type input "win"
click at [380, 545] on td "WIN Subdivision Site Survey" at bounding box center [394, 564] width 348 height 58
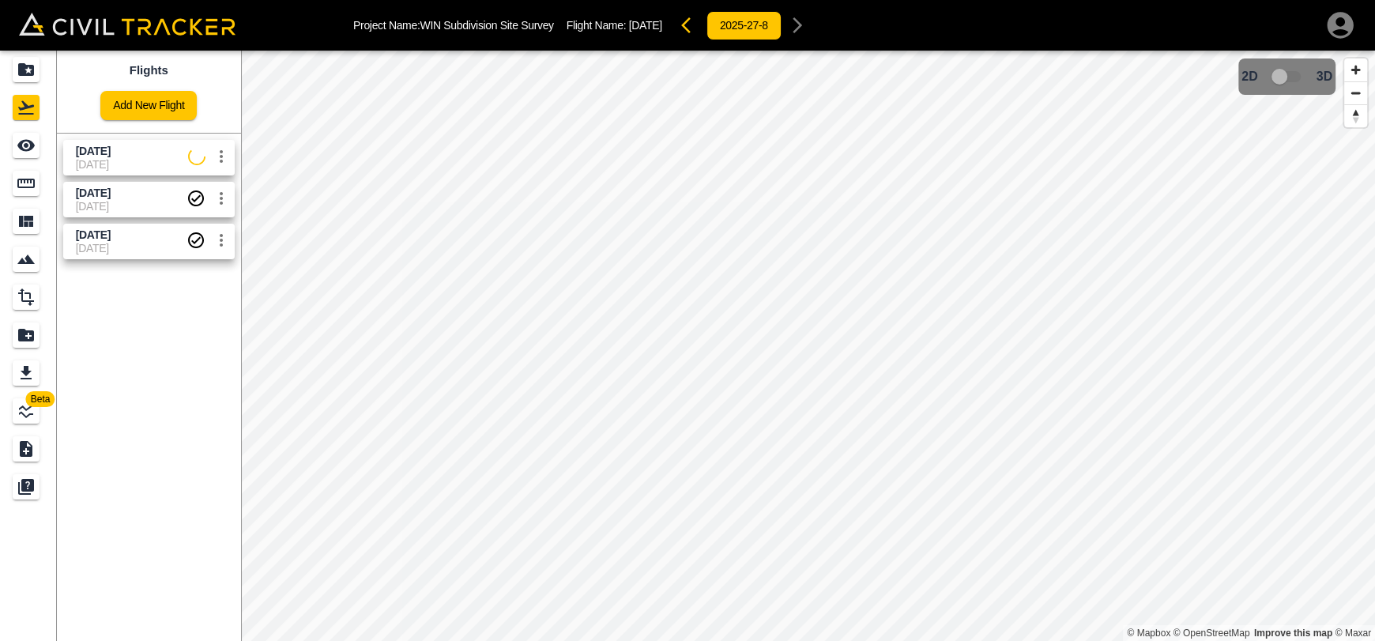
click at [132, 157] on span "[DATE]" at bounding box center [132, 151] width 112 height 15
click at [39, 149] on div "See" at bounding box center [26, 145] width 27 height 25
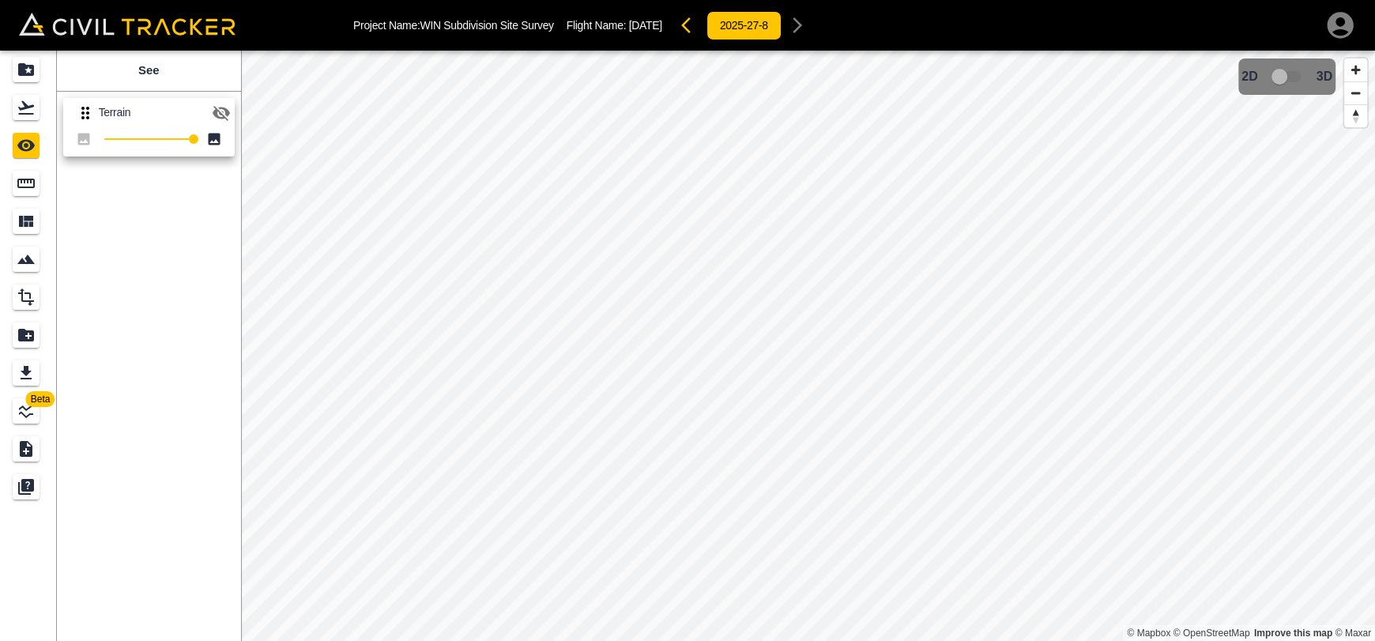
click at [217, 110] on icon "button" at bounding box center [221, 113] width 17 height 15
click at [22, 116] on div "Flights" at bounding box center [26, 107] width 27 height 25
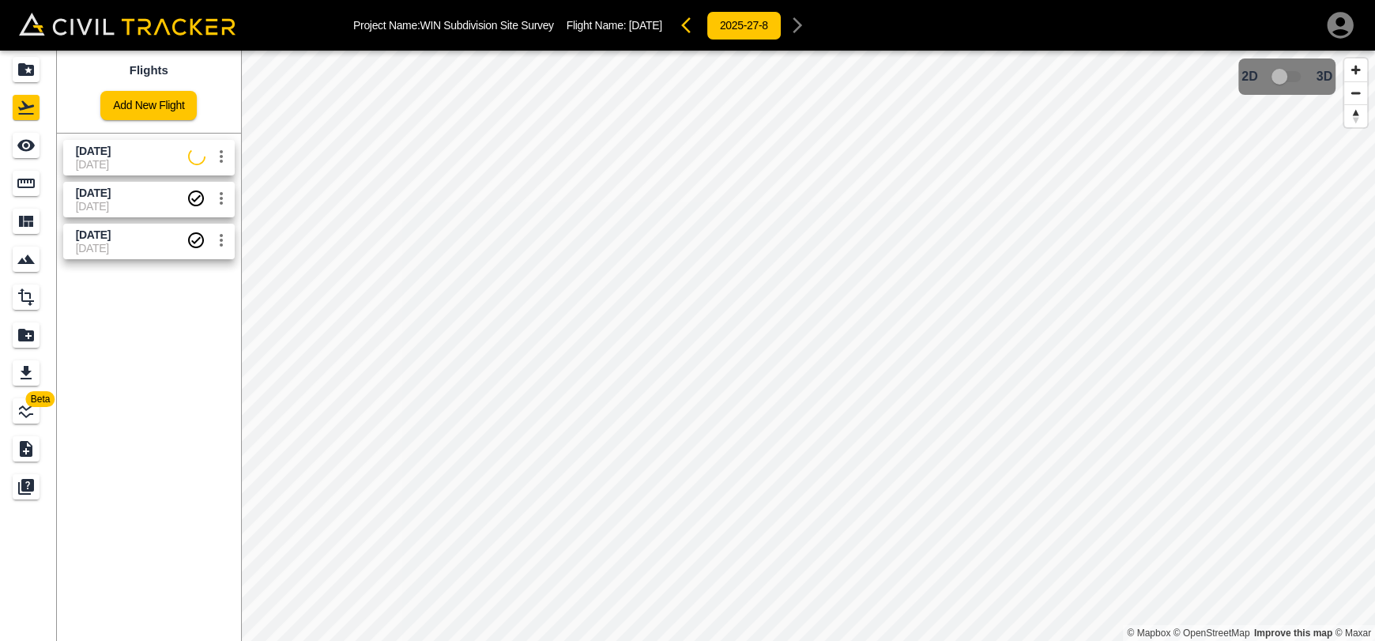
click at [93, 156] on span "[DATE]" at bounding box center [132, 151] width 112 height 15
click at [25, 154] on icon "See" at bounding box center [26, 145] width 19 height 19
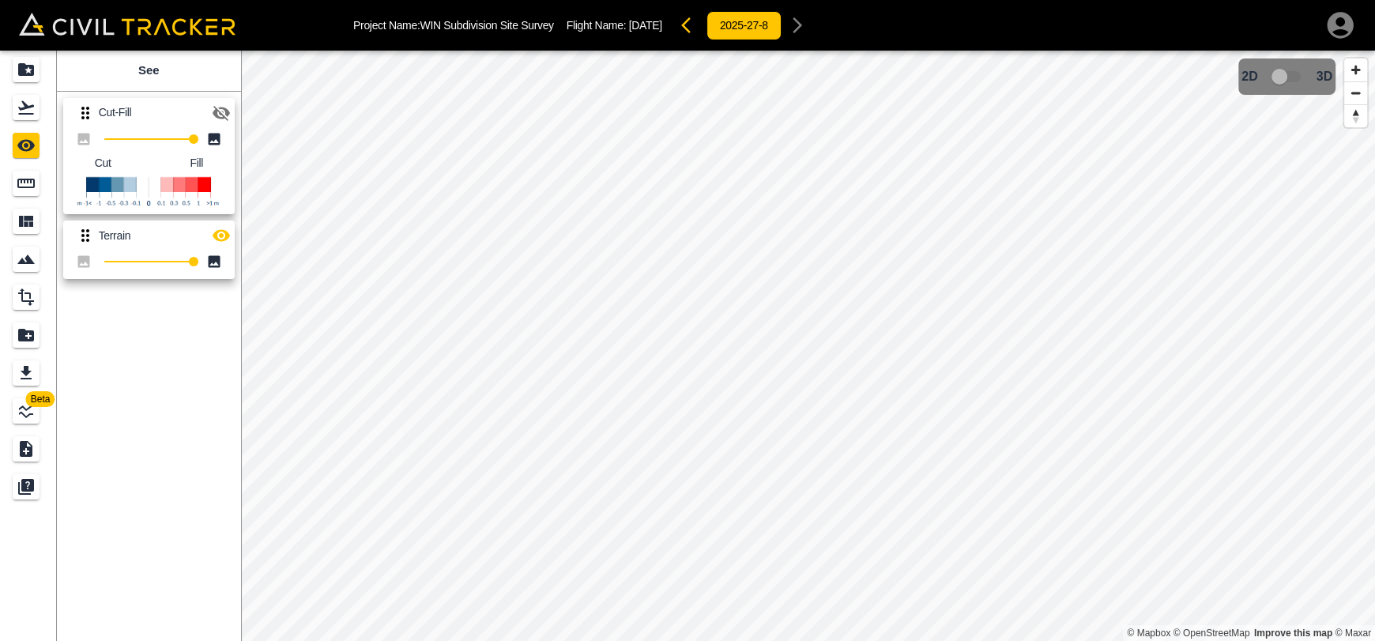
click at [235, 116] on div "Cut-Fill 100 Cut Fill Terrain 100" at bounding box center [146, 185] width 191 height 201
click at [226, 116] on icon "button" at bounding box center [221, 113] width 19 height 19
click at [238, 240] on div "Cut-Fill 100 Cut Fill Terrain 100" at bounding box center [146, 185] width 191 height 201
click at [222, 245] on icon "button" at bounding box center [221, 235] width 19 height 19
click at [11, 109] on link at bounding box center [28, 108] width 57 height 38
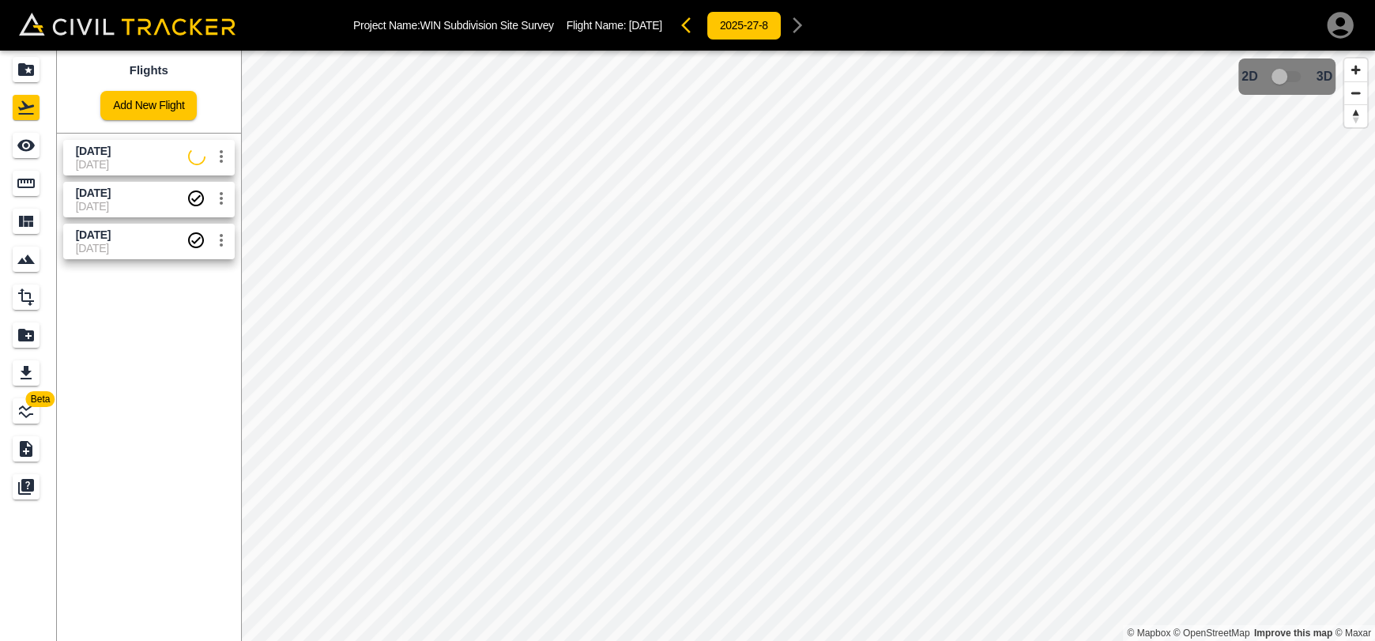
click at [135, 200] on span "11-29-2024" at bounding box center [131, 206] width 111 height 13
click at [13, 150] on div "See" at bounding box center [26, 145] width 27 height 25
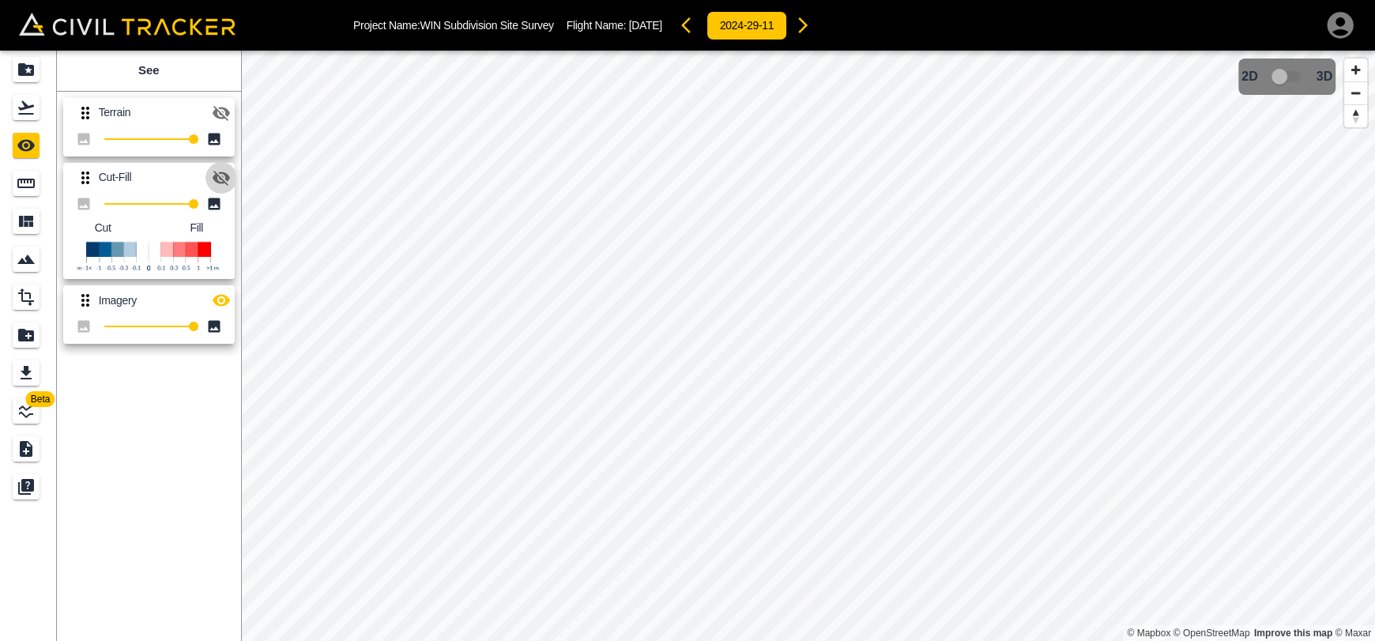
click at [222, 185] on icon "button" at bounding box center [221, 177] width 19 height 19
click at [229, 296] on icon "button" at bounding box center [221, 300] width 19 height 19
click at [25, 115] on icon "Flights" at bounding box center [26, 107] width 19 height 19
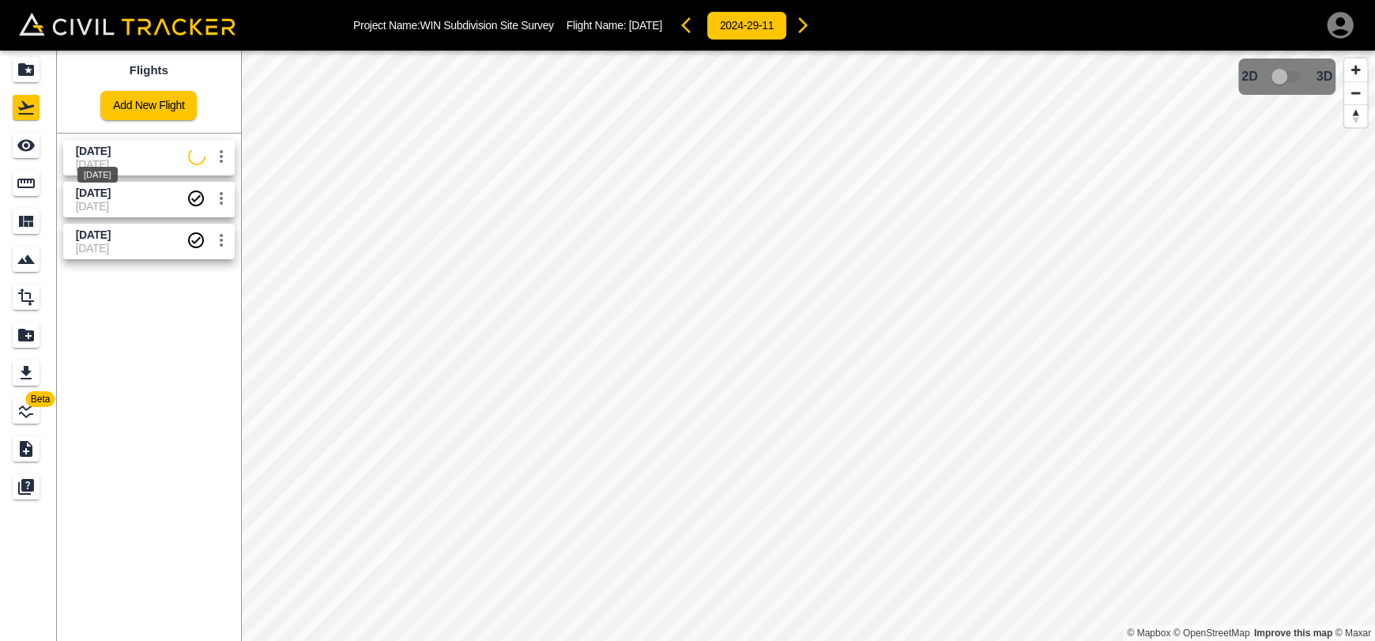
click at [111, 154] on span "[DATE]" at bounding box center [93, 151] width 35 height 13
click at [21, 147] on icon "See" at bounding box center [25, 146] width 17 height 12
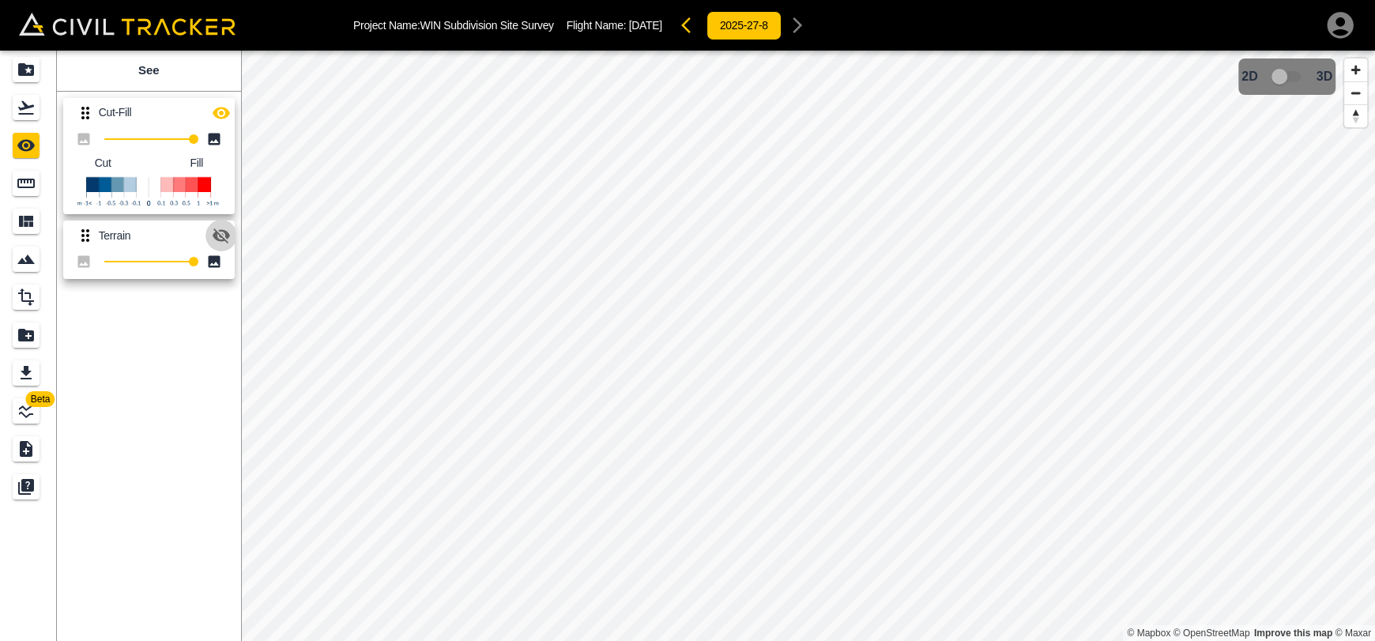
click at [220, 239] on icon "button" at bounding box center [221, 235] width 19 height 19
click at [230, 109] on icon "button" at bounding box center [221, 113] width 19 height 19
click at [228, 116] on icon "button" at bounding box center [221, 113] width 19 height 19
click at [220, 235] on icon "button" at bounding box center [221, 236] width 17 height 12
click at [233, 236] on button "button" at bounding box center [222, 236] width 32 height 32
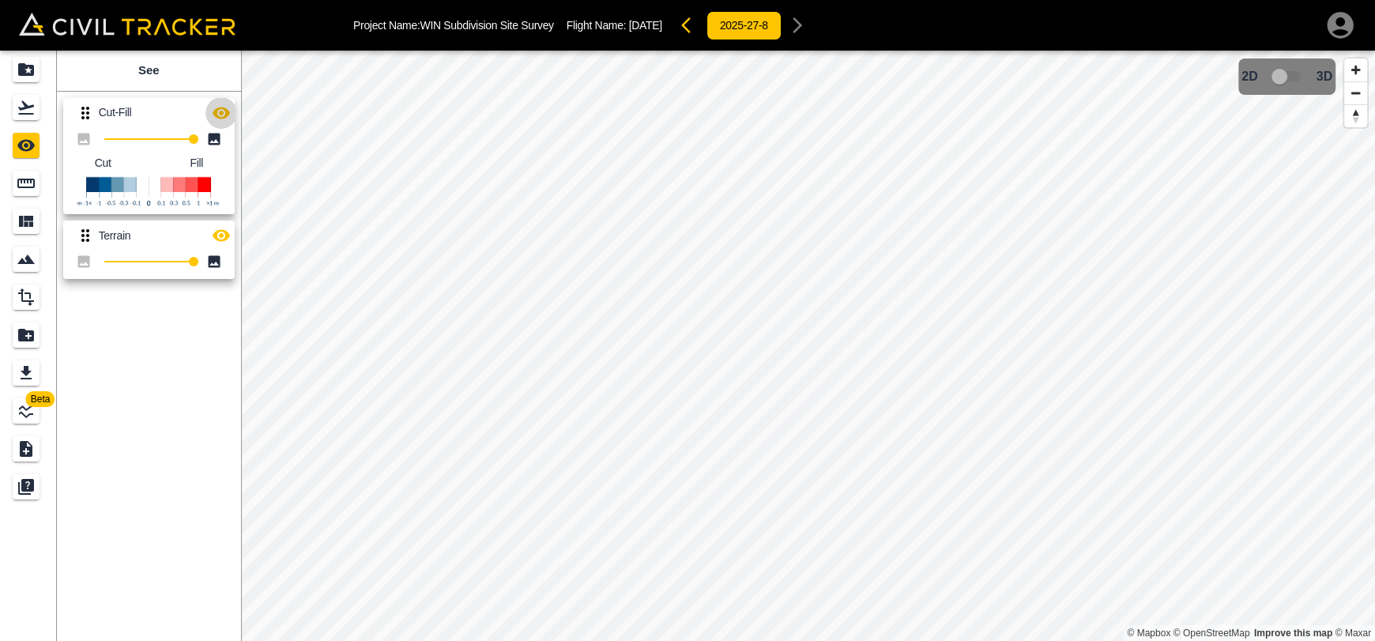
click at [219, 115] on icon "button" at bounding box center [221, 113] width 19 height 19
click at [707, 12] on button "button" at bounding box center [691, 25] width 32 height 32
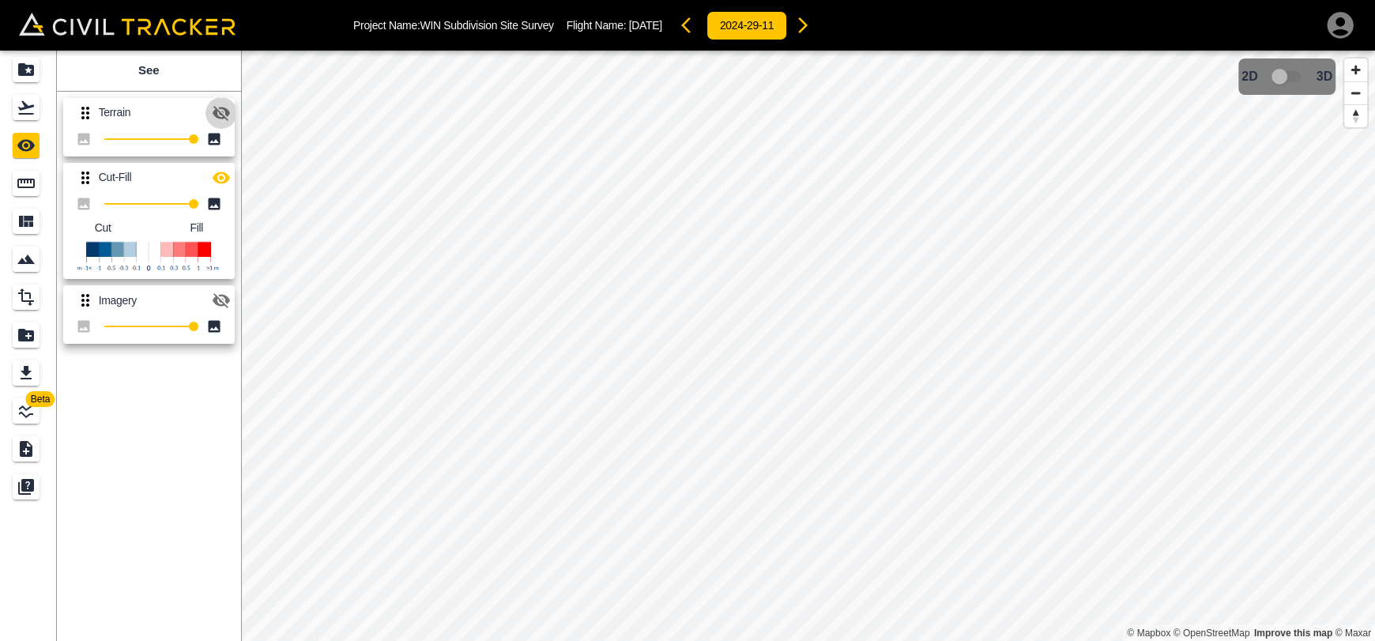
click at [221, 108] on icon "button" at bounding box center [221, 113] width 17 height 15
click at [230, 175] on icon "button" at bounding box center [221, 177] width 19 height 19
click at [224, 291] on icon "button" at bounding box center [221, 300] width 19 height 19
click at [218, 122] on icon "button" at bounding box center [221, 113] width 19 height 19
click at [20, 94] on link at bounding box center [28, 108] width 57 height 38
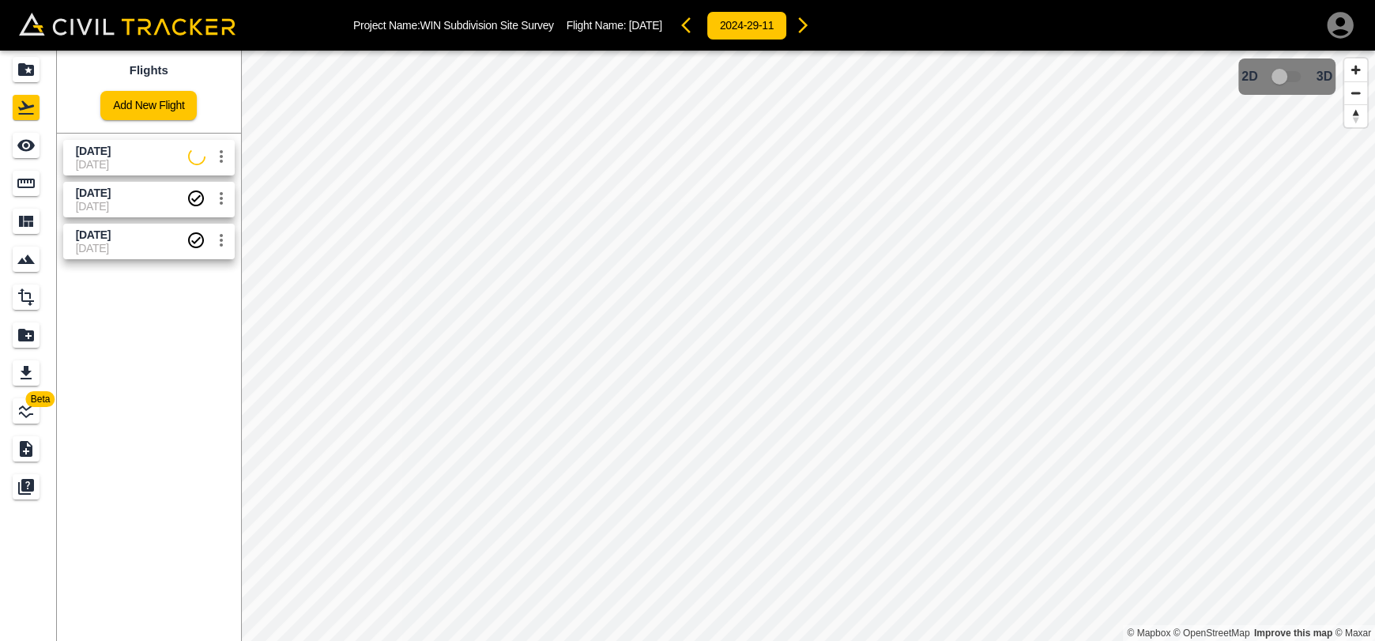
click at [92, 144] on span "[DATE]" at bounding box center [132, 151] width 112 height 15
click at [29, 143] on icon "See" at bounding box center [26, 145] width 19 height 19
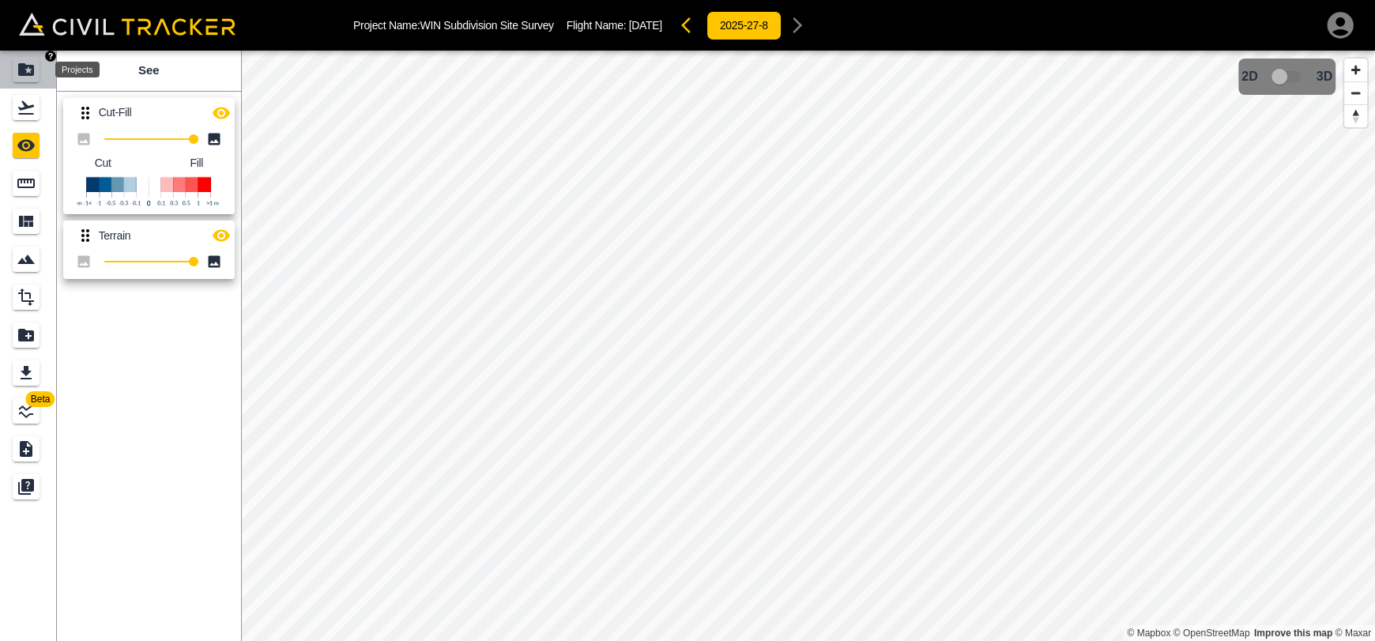
click at [28, 60] on icon "Projects" at bounding box center [26, 69] width 19 height 19
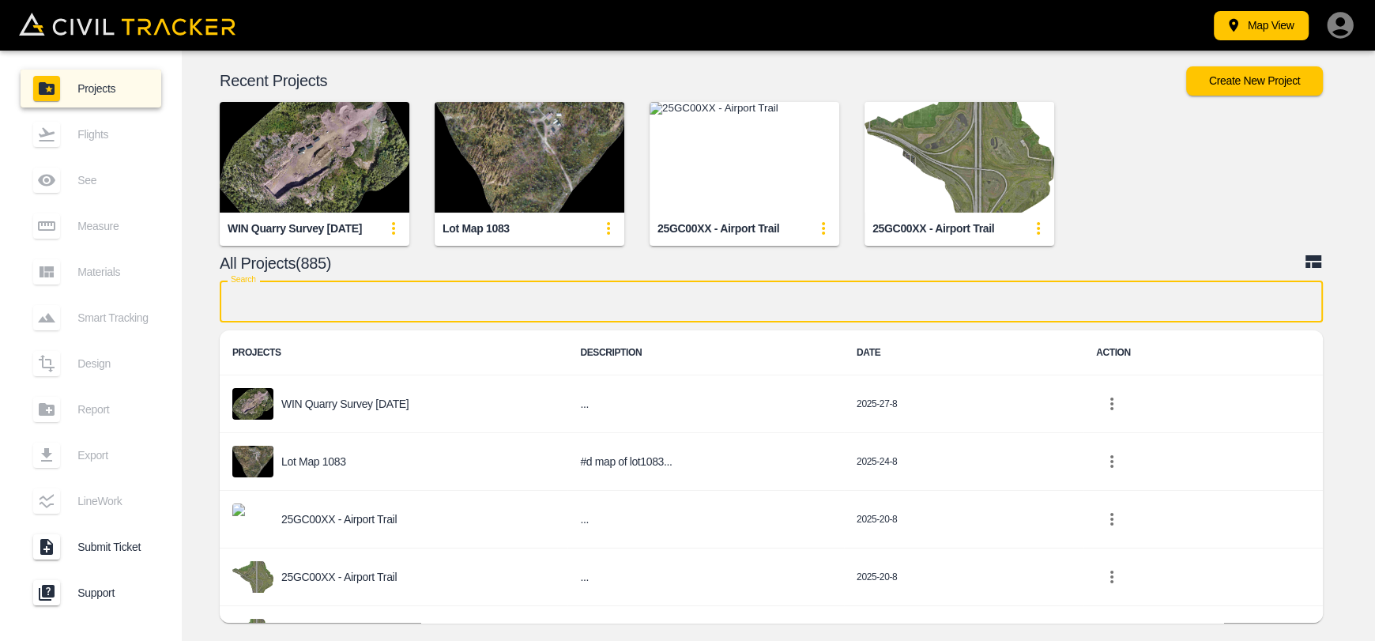
click at [524, 310] on input "text" at bounding box center [772, 302] width 1104 height 42
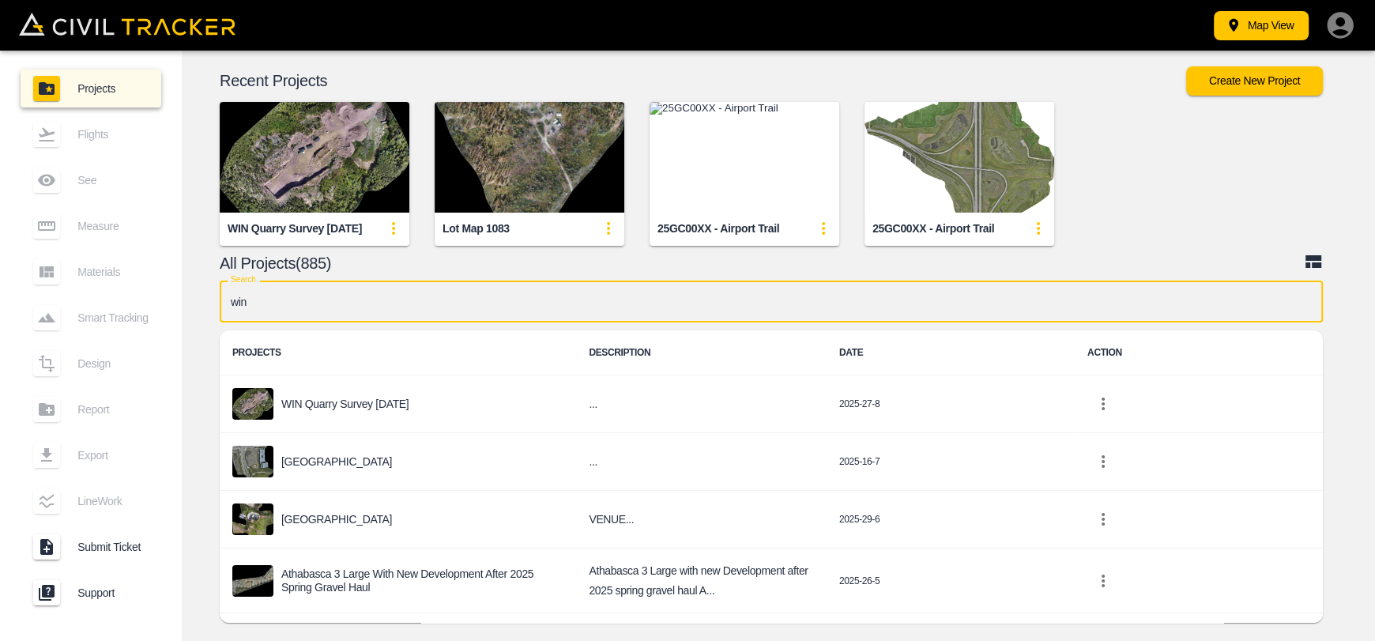
type input "win"
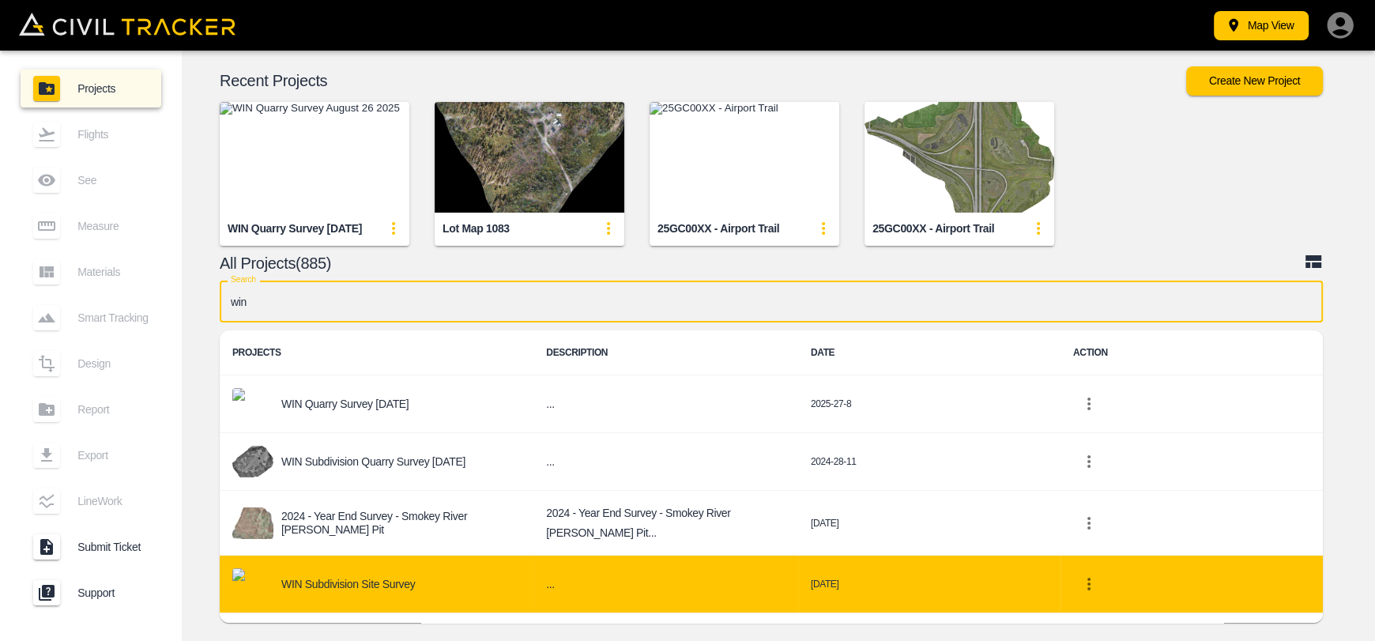
click at [410, 578] on p "WIN Subdivision Site Survey" at bounding box center [348, 584] width 134 height 13
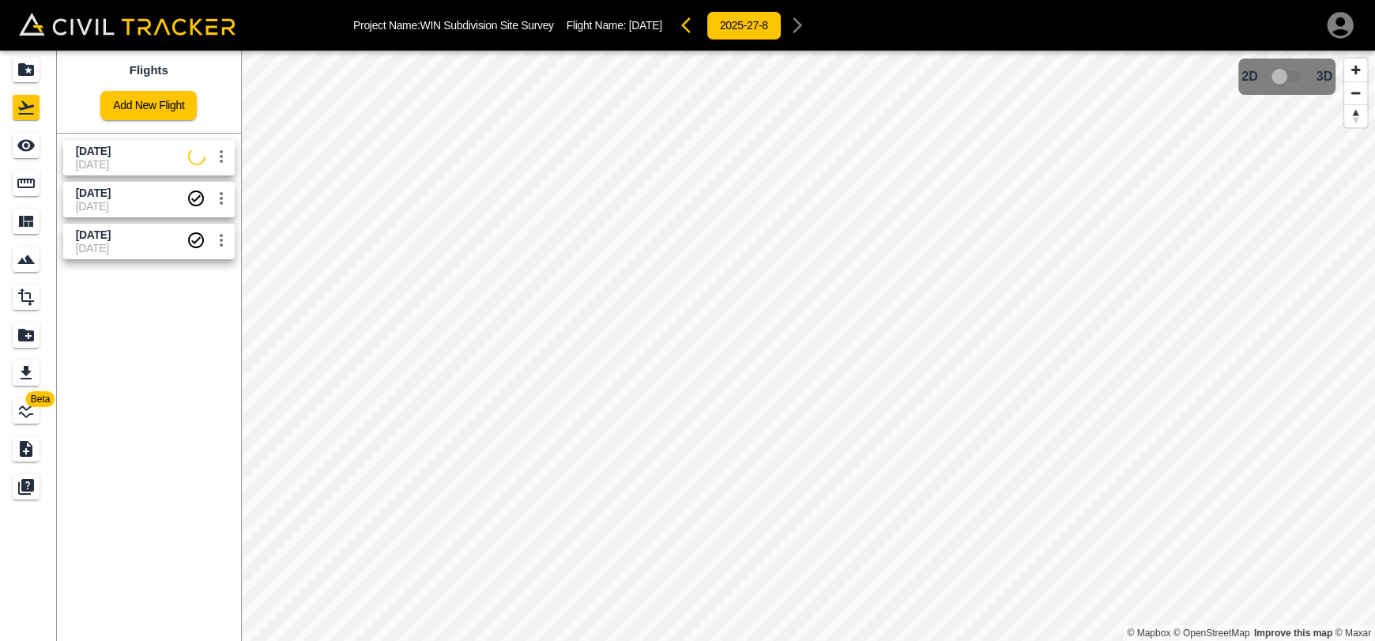
click at [132, 160] on span "8-27-2025" at bounding box center [132, 164] width 112 height 13
click at [22, 138] on icon "See" at bounding box center [26, 145] width 19 height 19
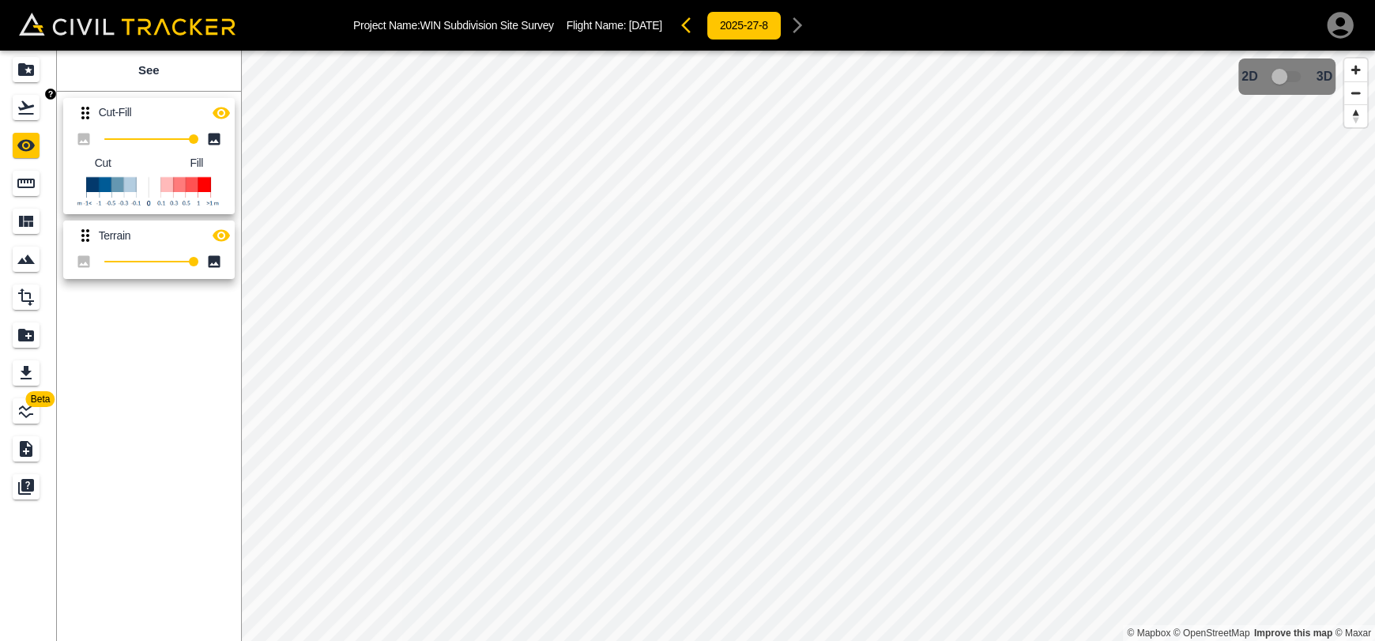
click at [15, 108] on div "Flights" at bounding box center [26, 107] width 27 height 25
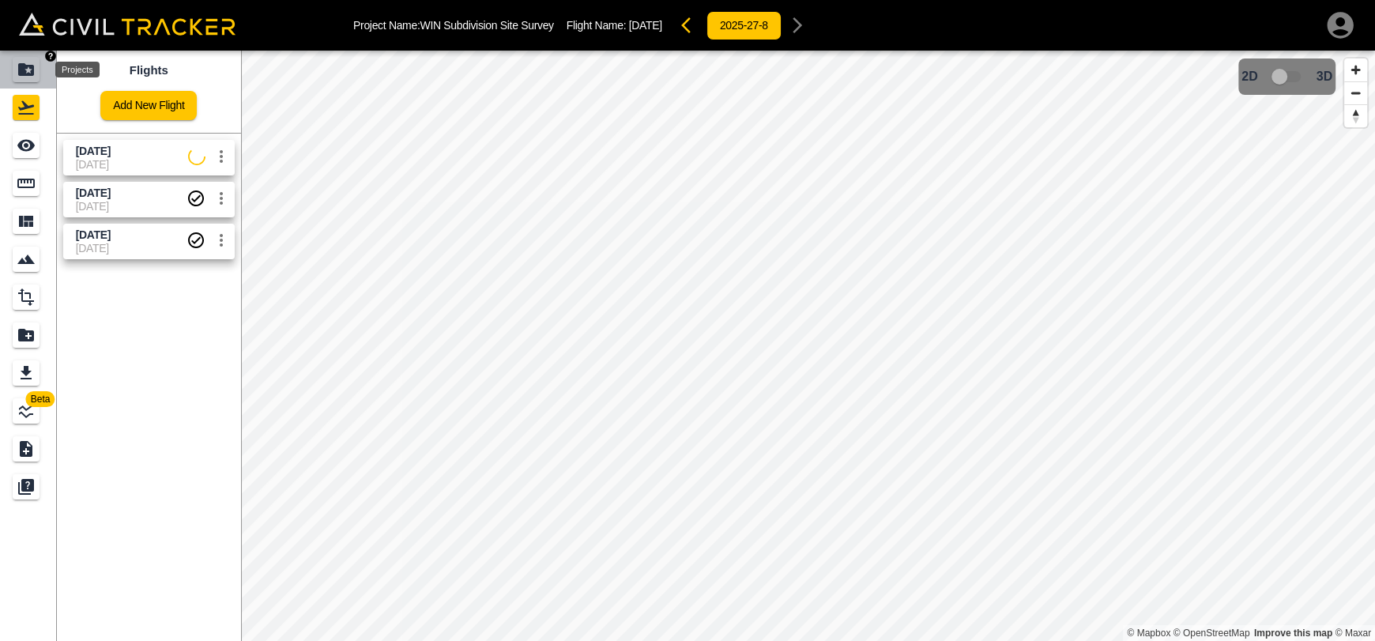
click at [28, 76] on icon "Projects" at bounding box center [26, 69] width 19 height 19
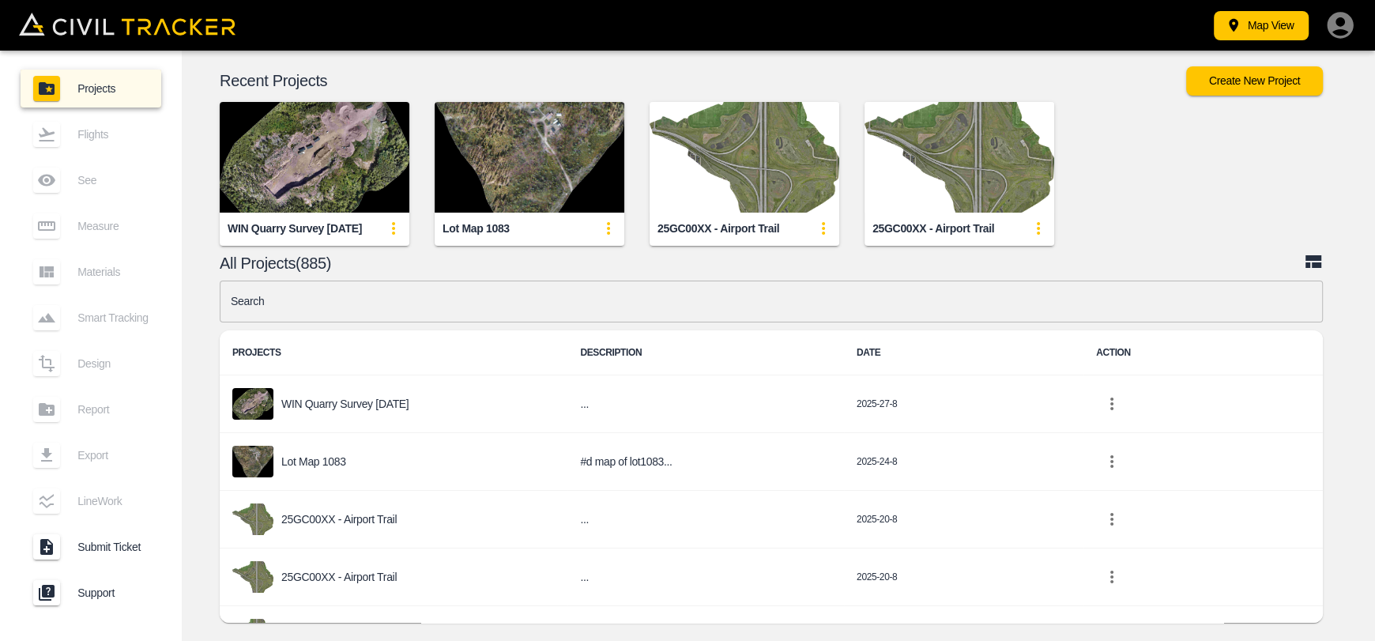
click at [554, 296] on input "text" at bounding box center [772, 302] width 1104 height 42
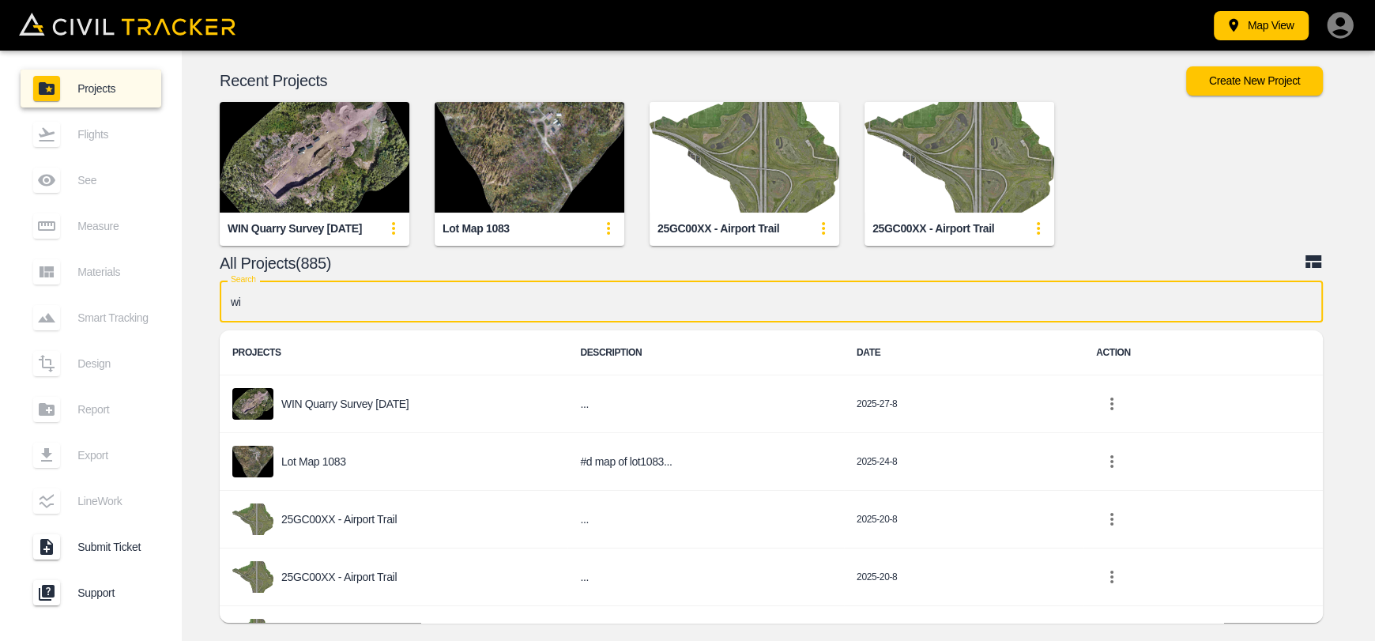
type input "win"
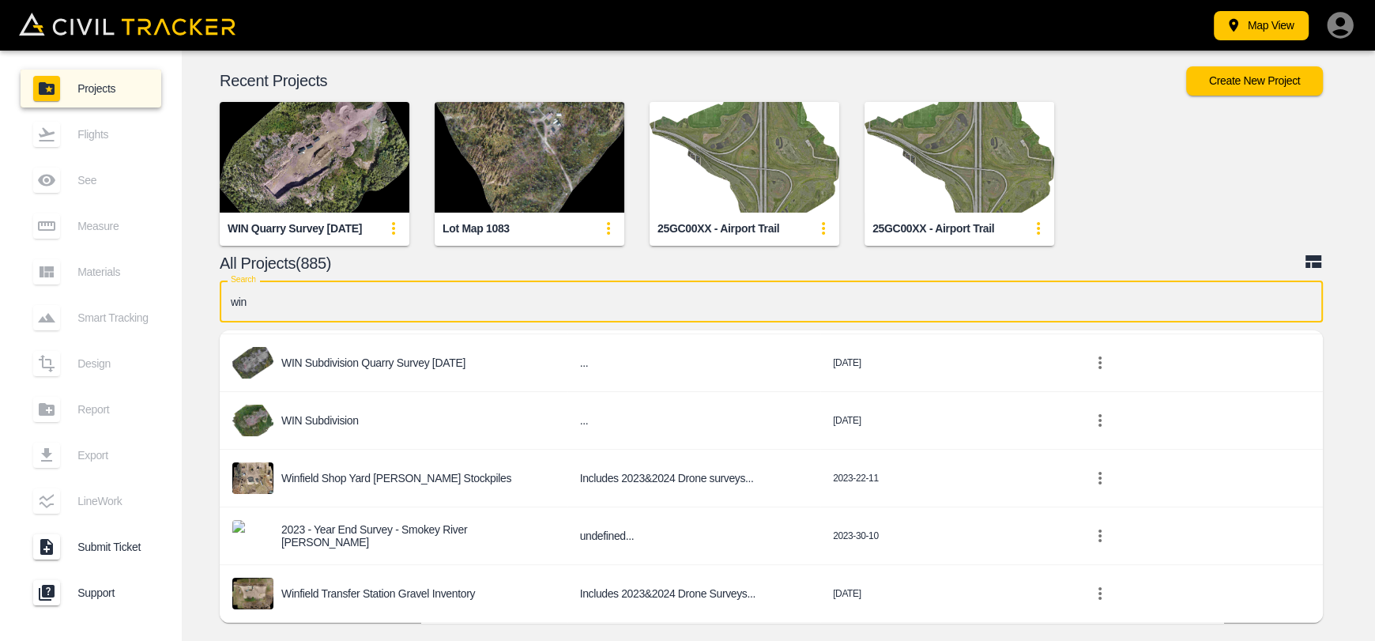
scroll to position [236, 0]
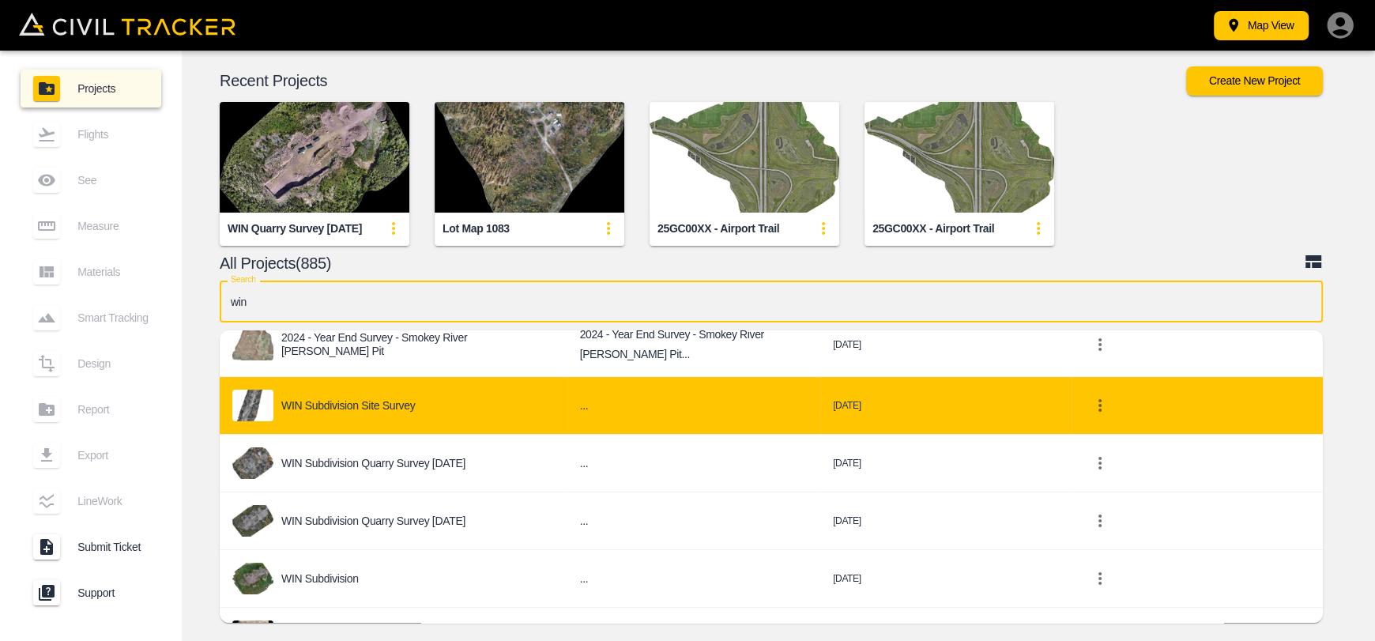
click at [406, 413] on div "WIN Subdivision Site Survey" at bounding box center [393, 406] width 323 height 32
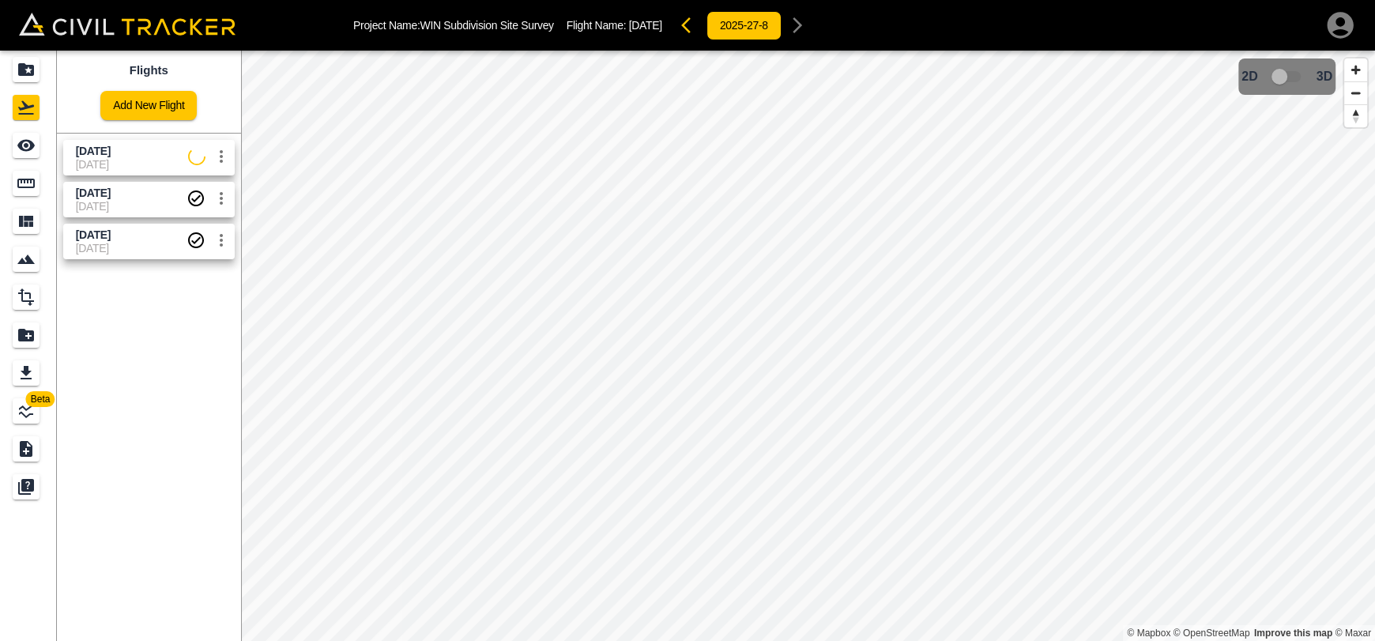
click at [97, 158] on span "8-27-2025" at bounding box center [132, 164] width 112 height 13
click at [36, 147] on div "See" at bounding box center [26, 145] width 27 height 25
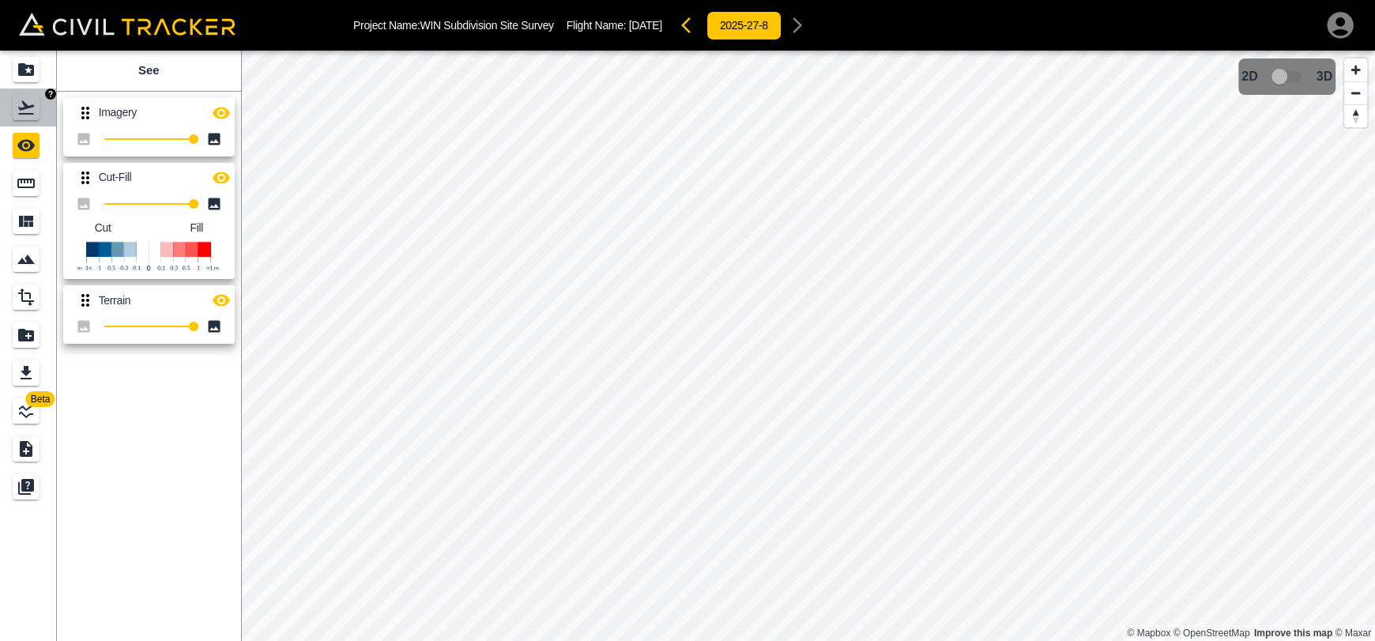
click at [30, 120] on link at bounding box center [28, 108] width 57 height 38
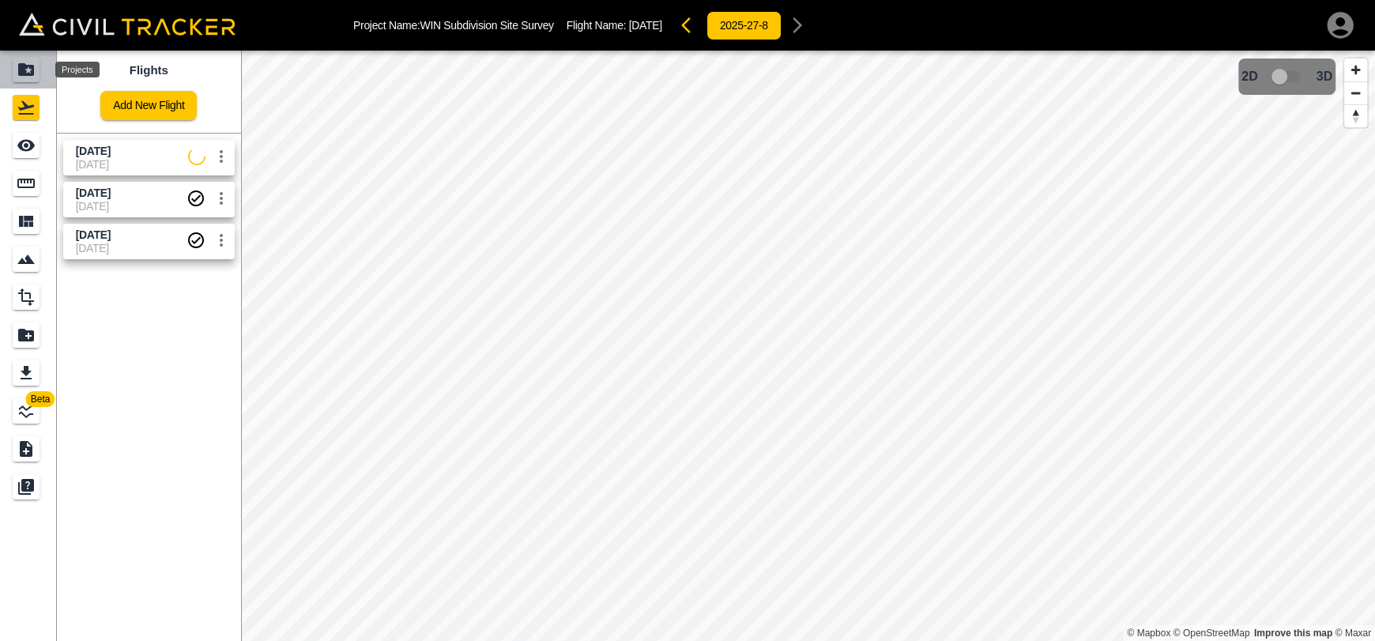
click at [29, 73] on icon "Projects" at bounding box center [26, 69] width 16 height 13
